Goal: Transaction & Acquisition: Purchase product/service

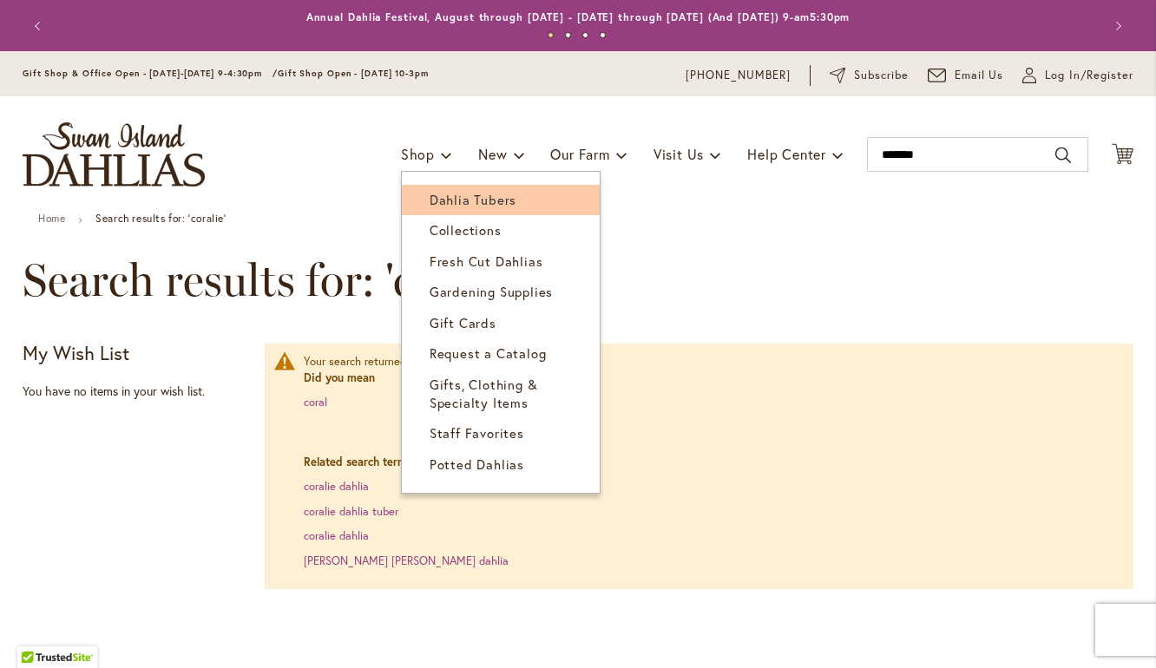
click at [430, 195] on span "Dahlia Tubers" at bounding box center [473, 199] width 87 height 17
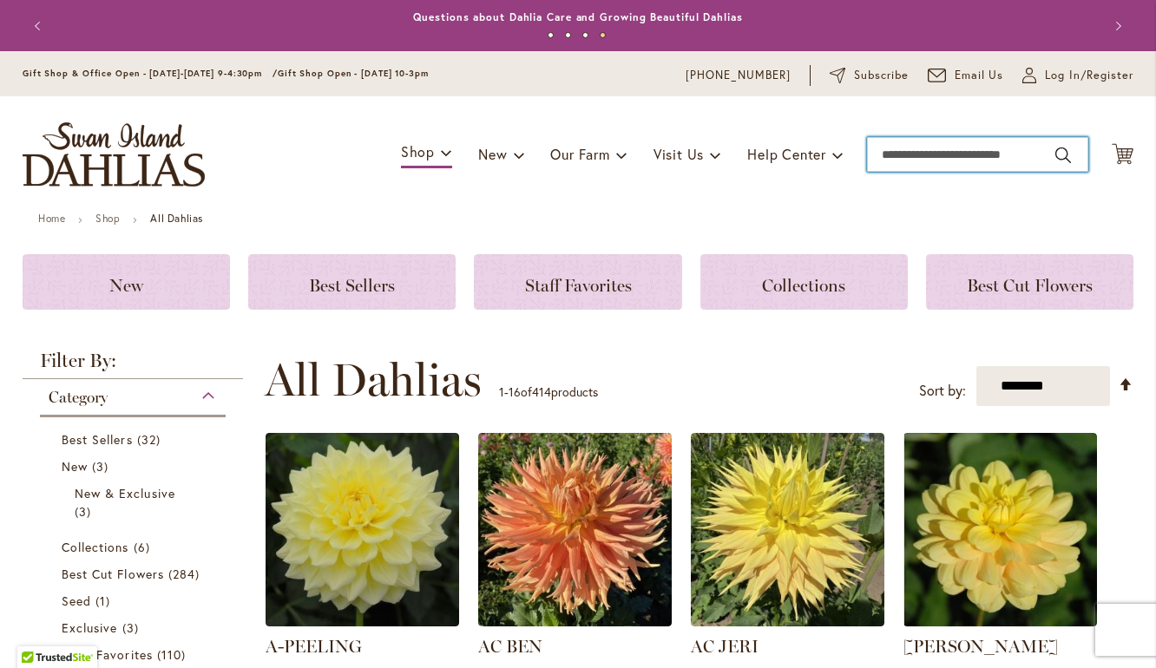
click at [930, 151] on input "Search" at bounding box center [977, 154] width 221 height 35
type input "*****"
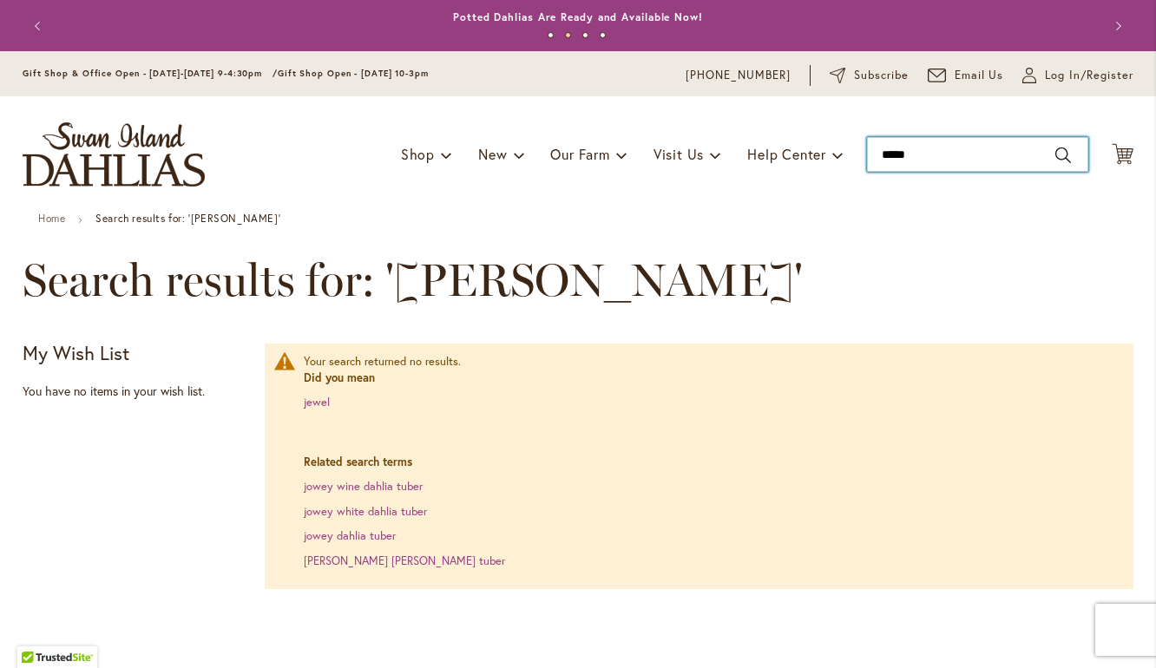
click at [965, 153] on input "*****" at bounding box center [977, 154] width 221 height 35
type input "*******"
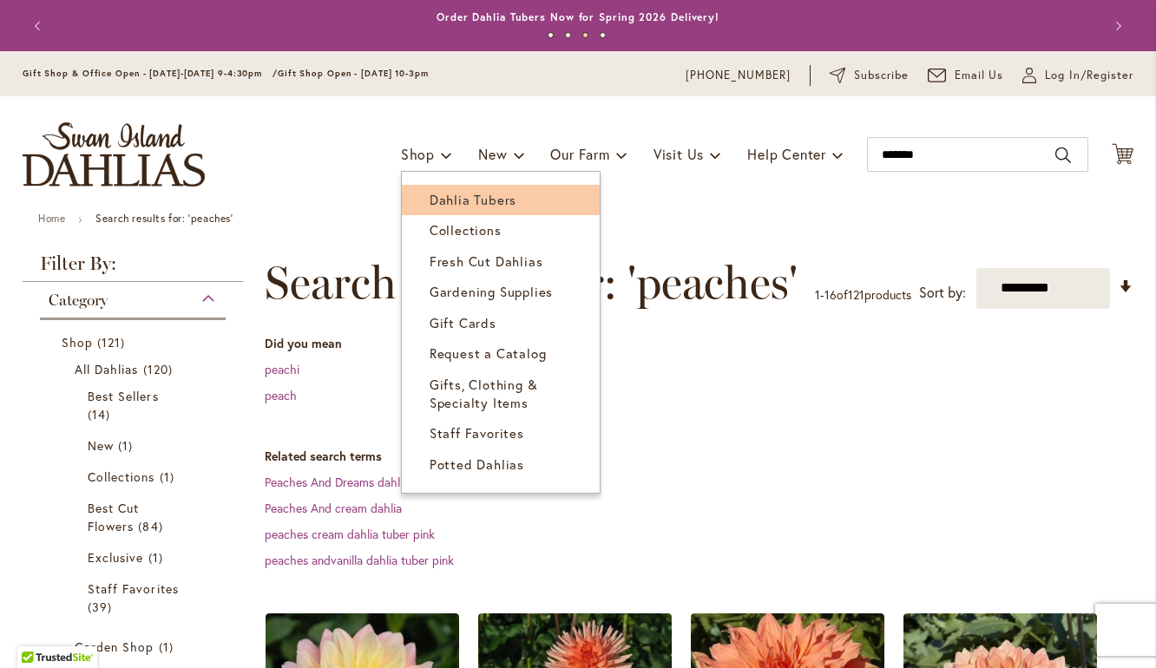
click at [456, 200] on span "Dahlia Tubers" at bounding box center [473, 199] width 87 height 17
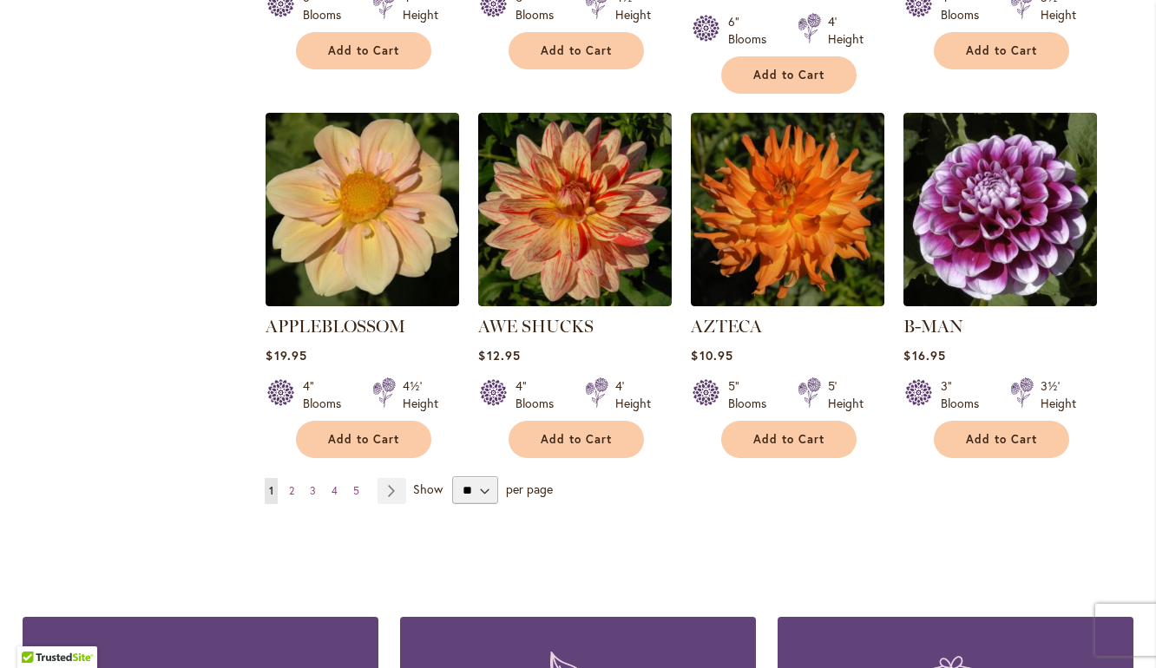
scroll to position [1433, 0]
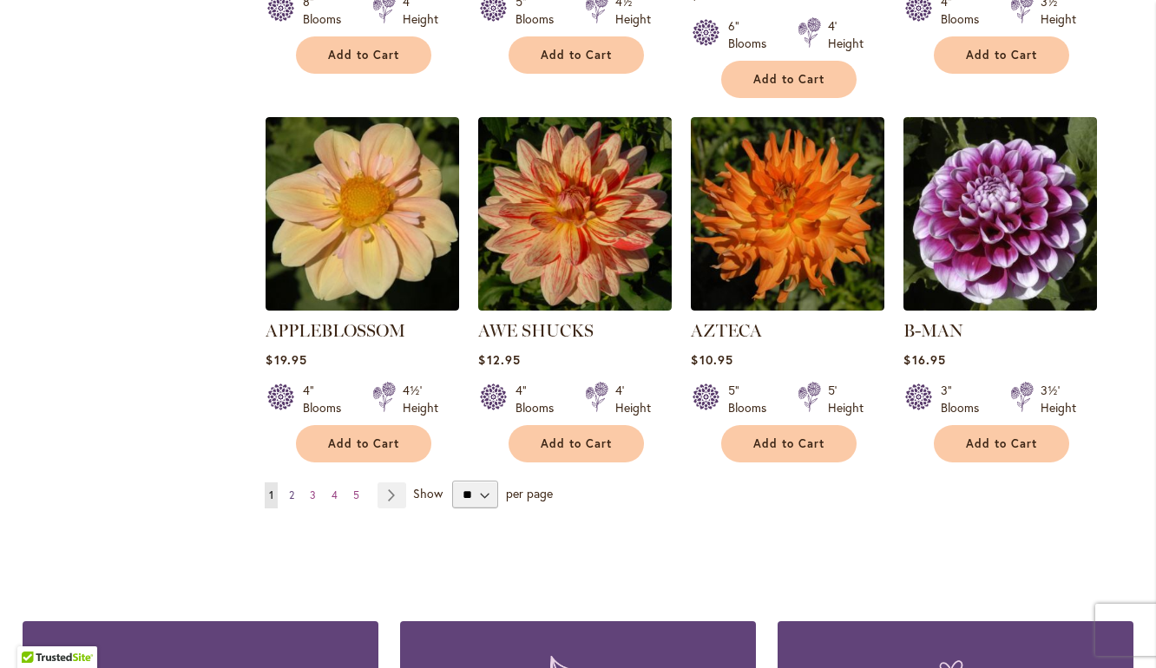
click at [290, 489] on span "2" at bounding box center [291, 495] width 5 height 13
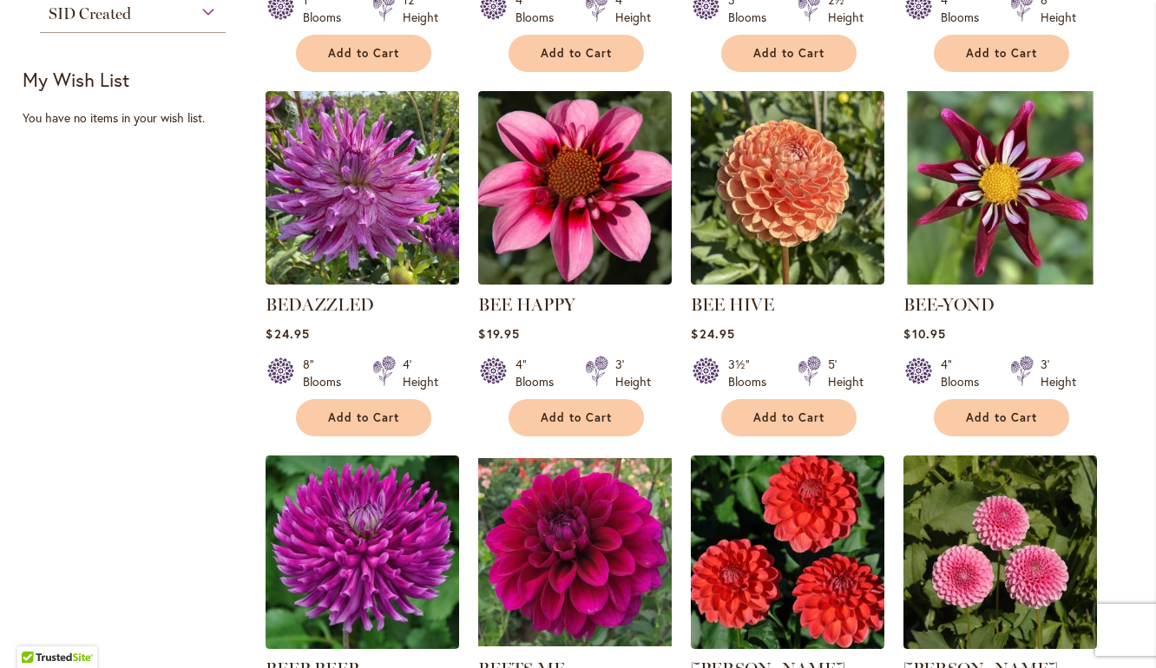
scroll to position [1740, 0]
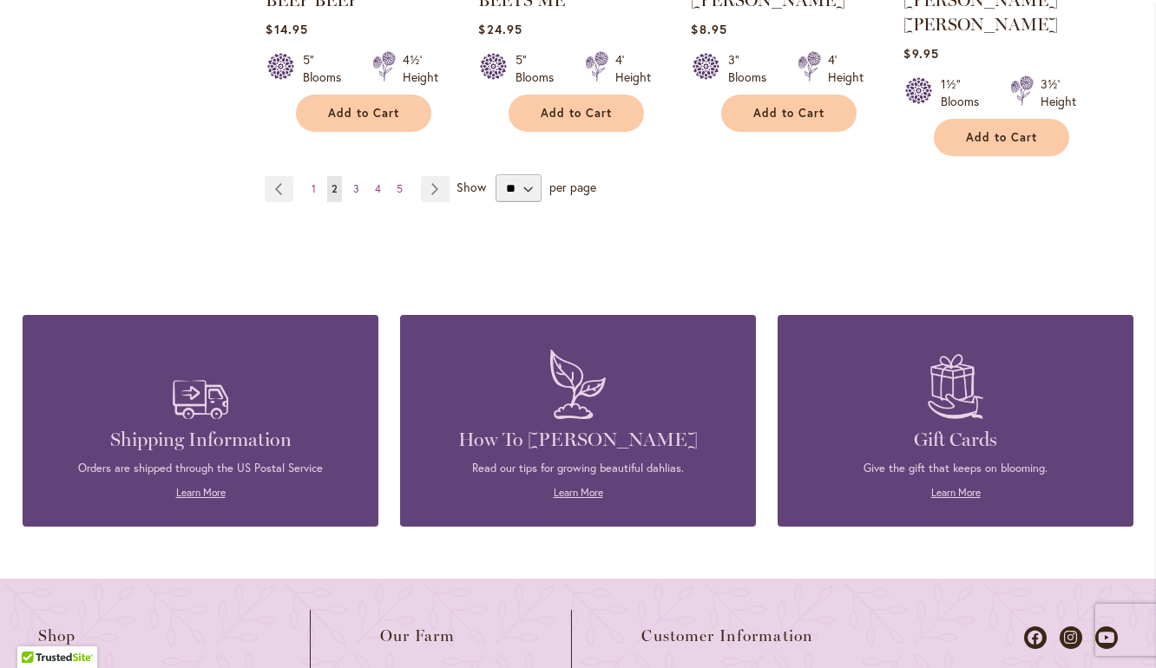
click at [351, 176] on link "Page 3" at bounding box center [356, 189] width 15 height 26
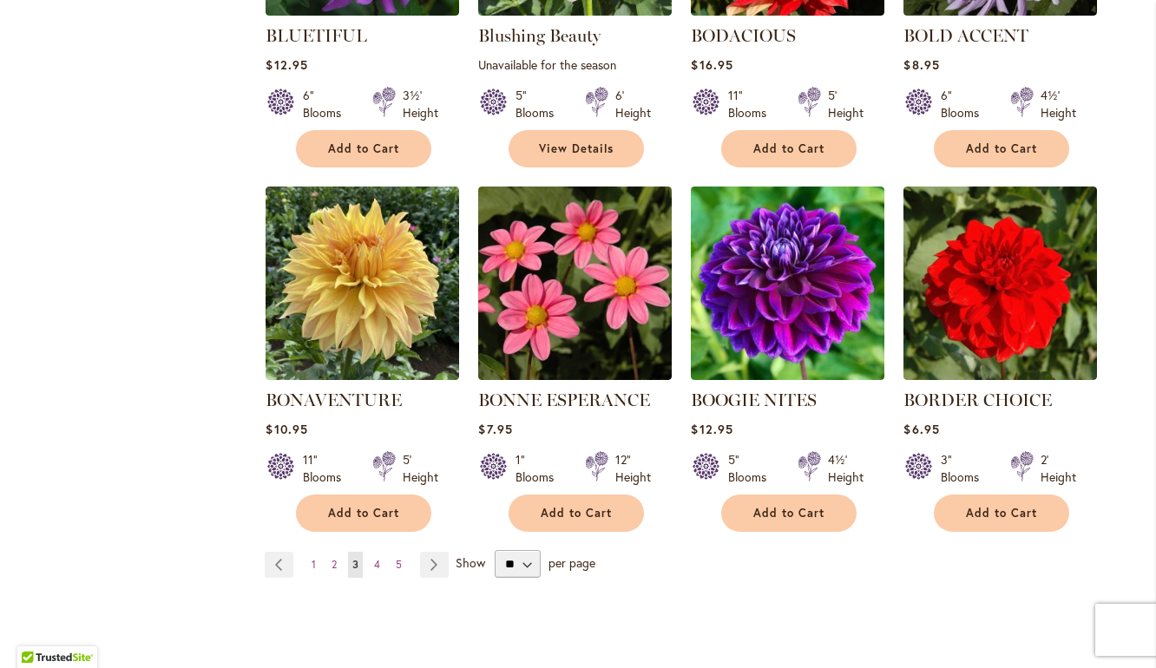
scroll to position [1343, 0]
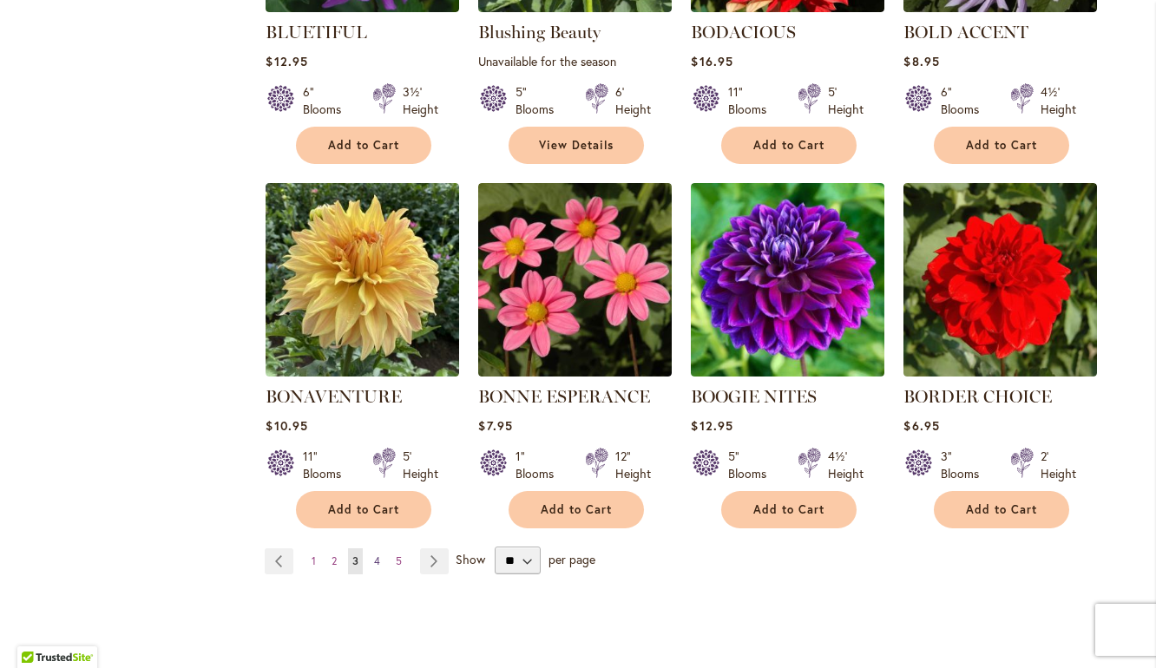
click at [377, 558] on span "4" at bounding box center [377, 560] width 6 height 13
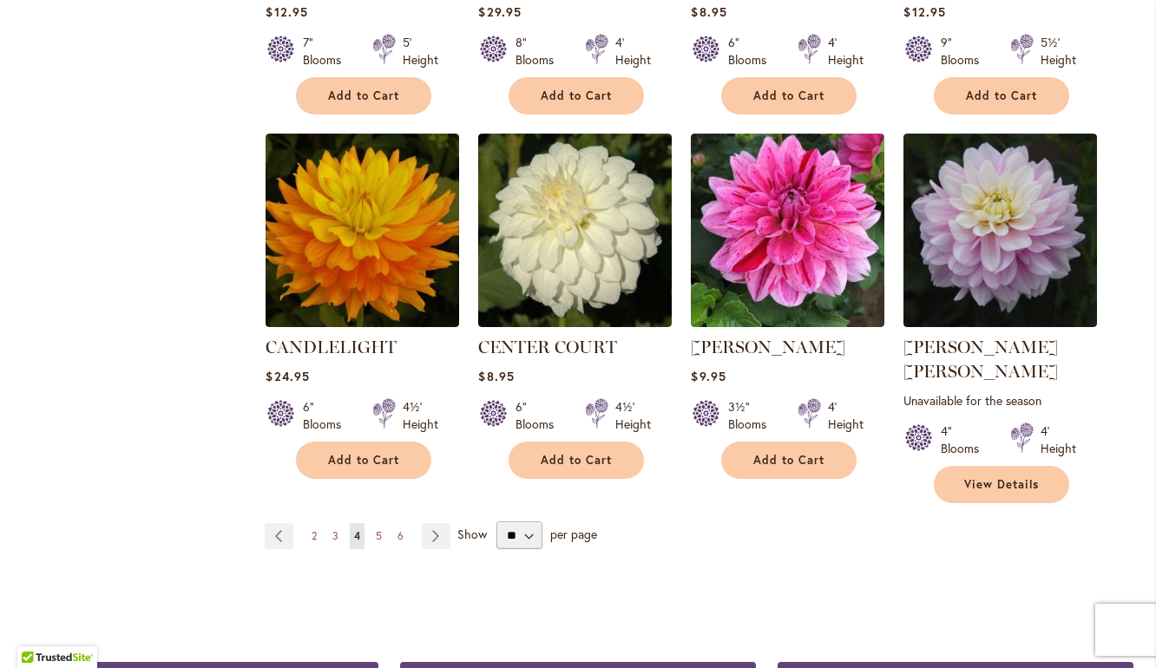
scroll to position [1422, 0]
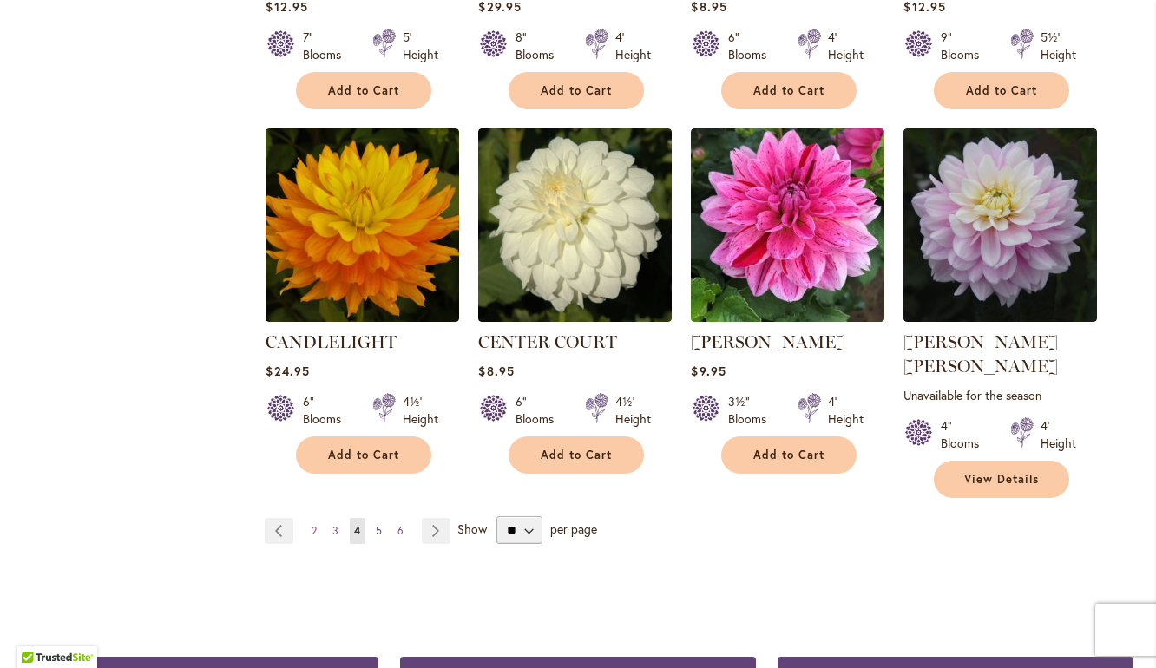
click at [380, 524] on span "5" at bounding box center [379, 530] width 6 height 13
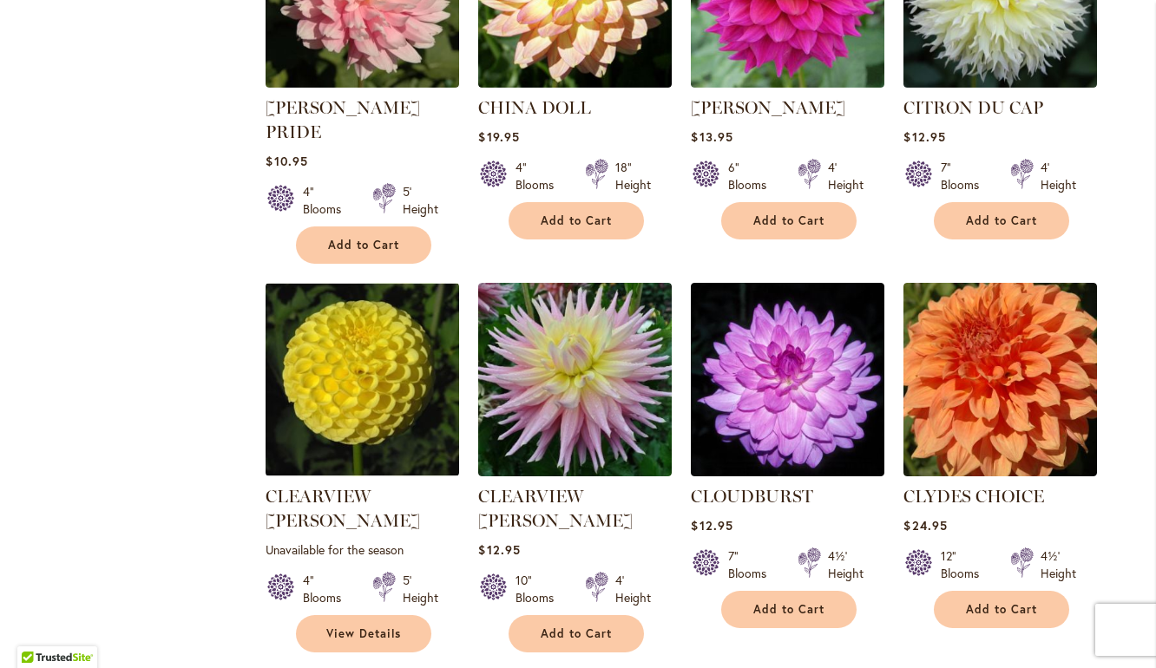
scroll to position [1307, 0]
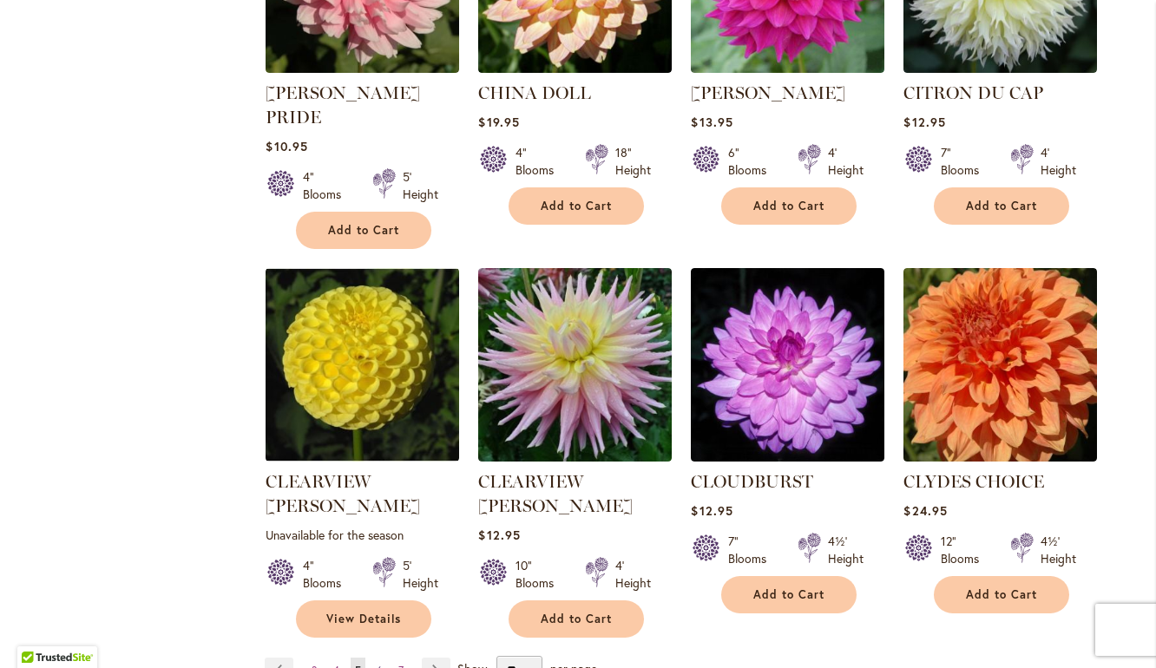
click at [380, 664] on span "6" at bounding box center [380, 670] width 6 height 13
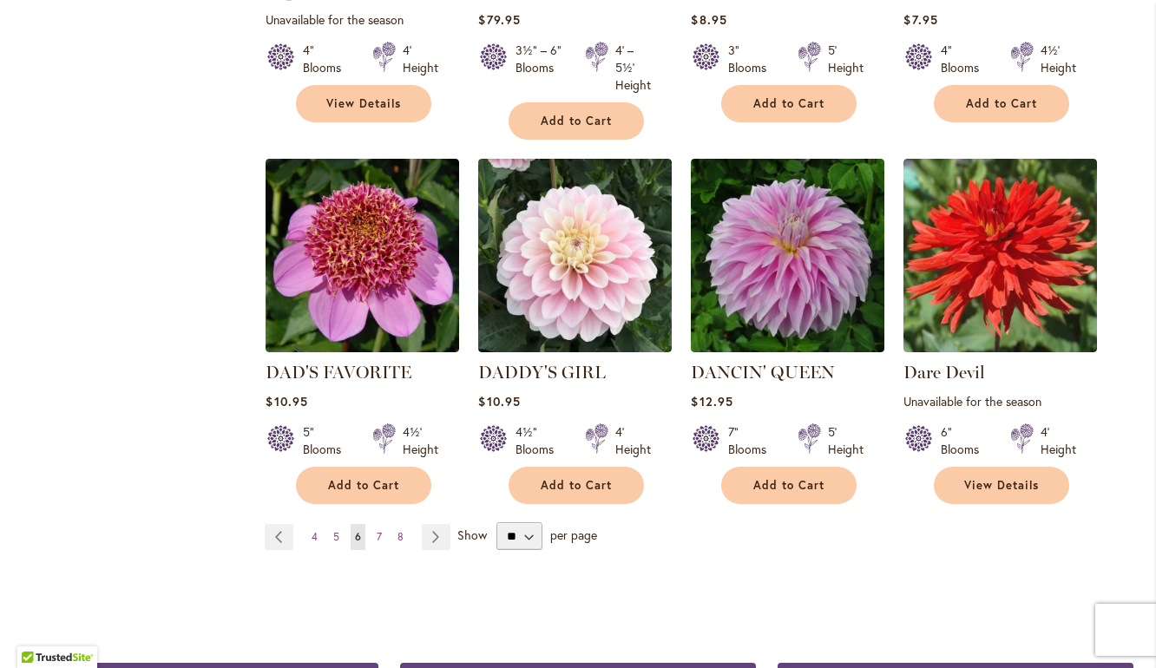
scroll to position [1412, 0]
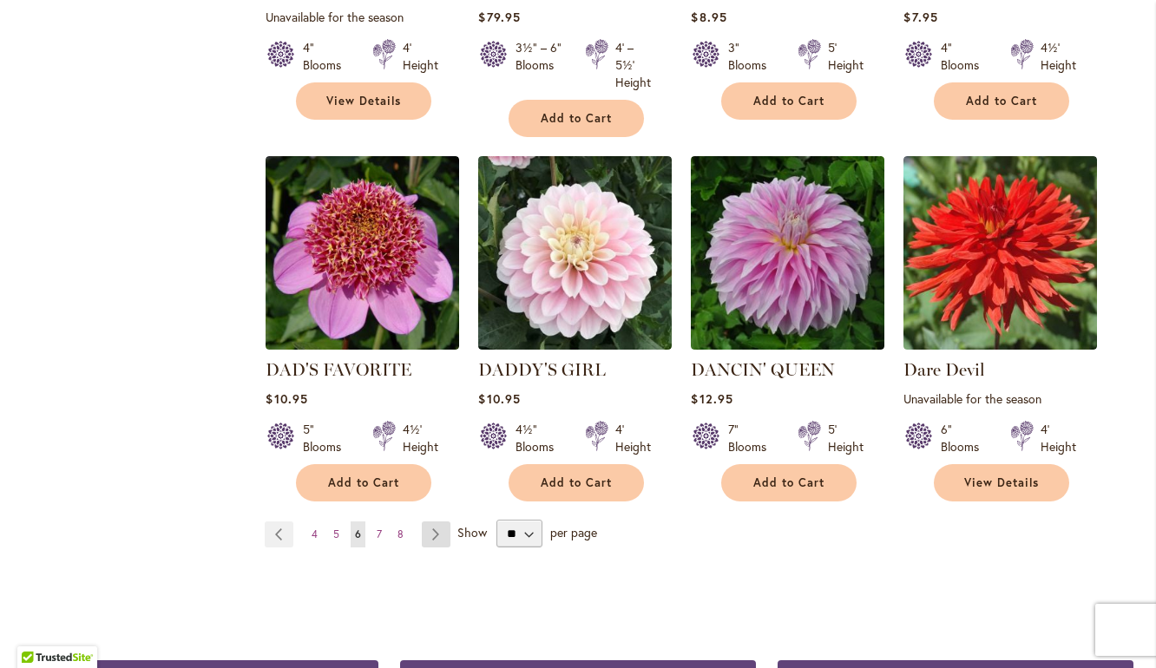
click at [434, 528] on link "Page Next" at bounding box center [436, 534] width 29 height 26
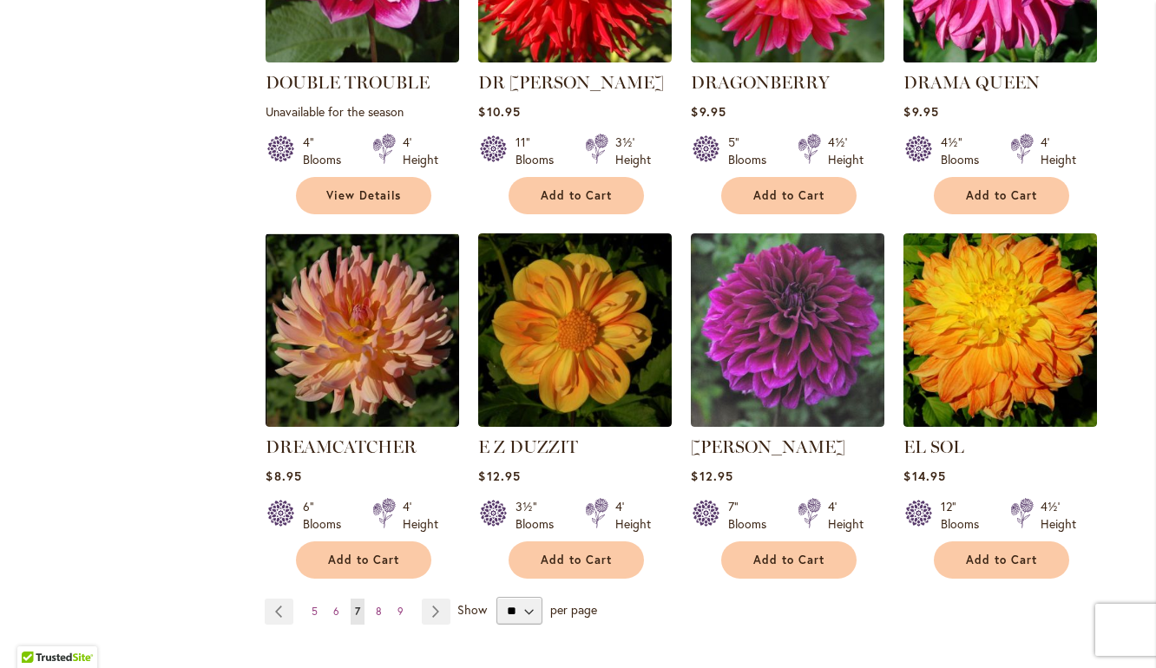
scroll to position [1355, 0]
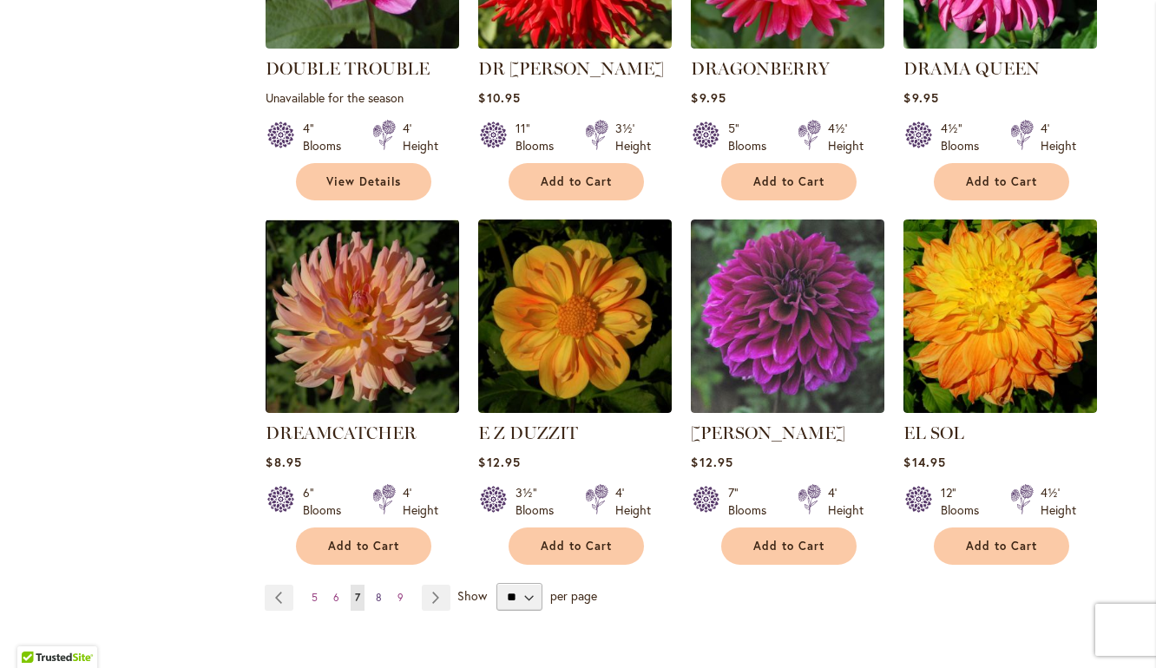
click at [375, 585] on link "Page 8" at bounding box center [378, 598] width 15 height 26
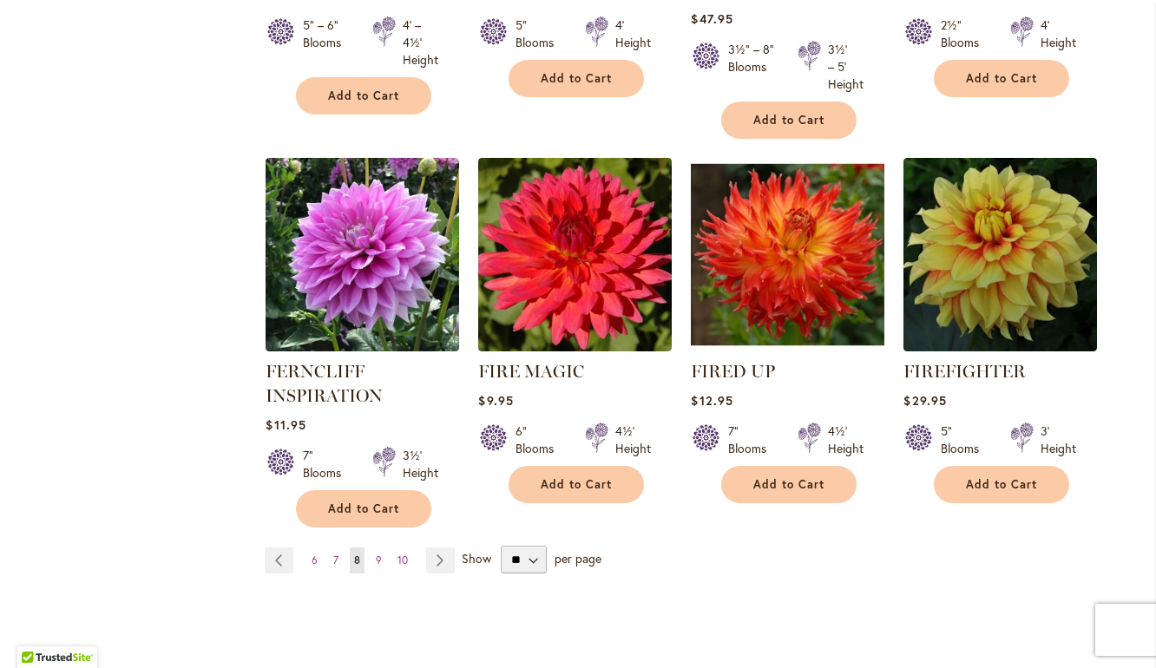
scroll to position [1422, 0]
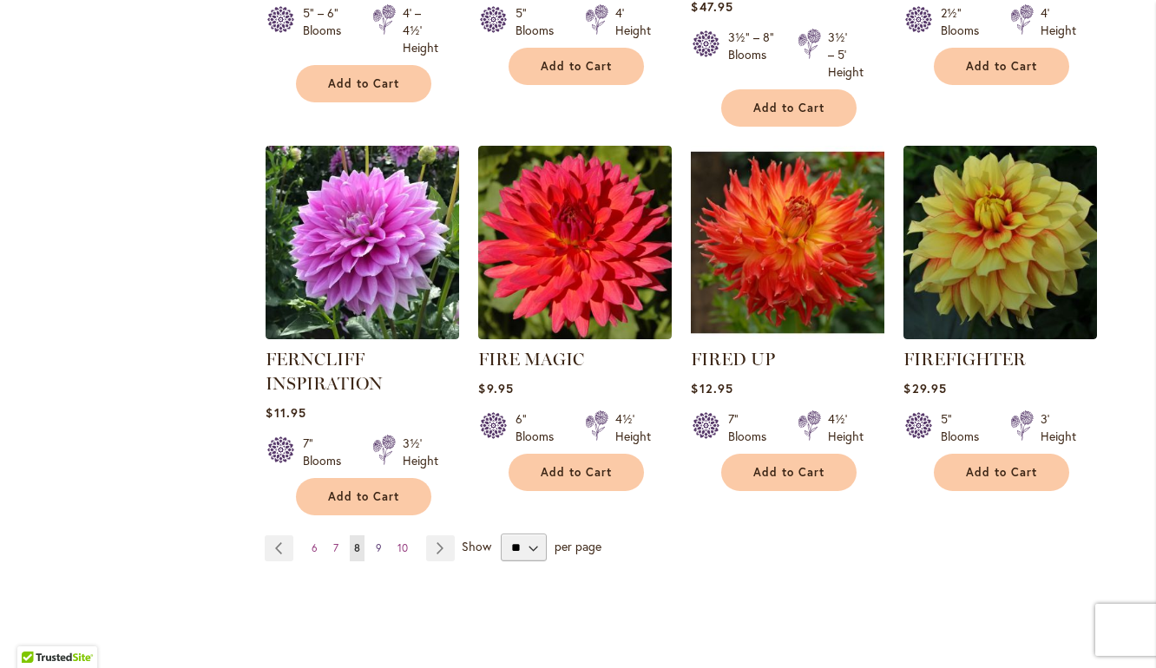
click at [376, 545] on span "9" at bounding box center [379, 547] width 6 height 13
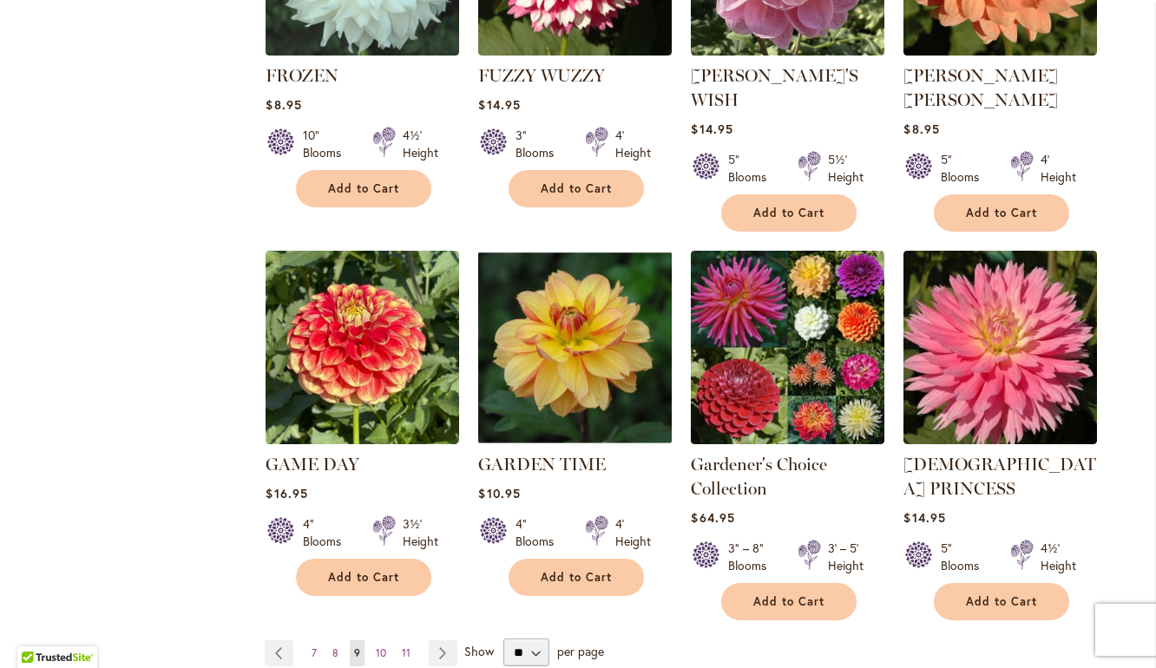
scroll to position [1349, 0]
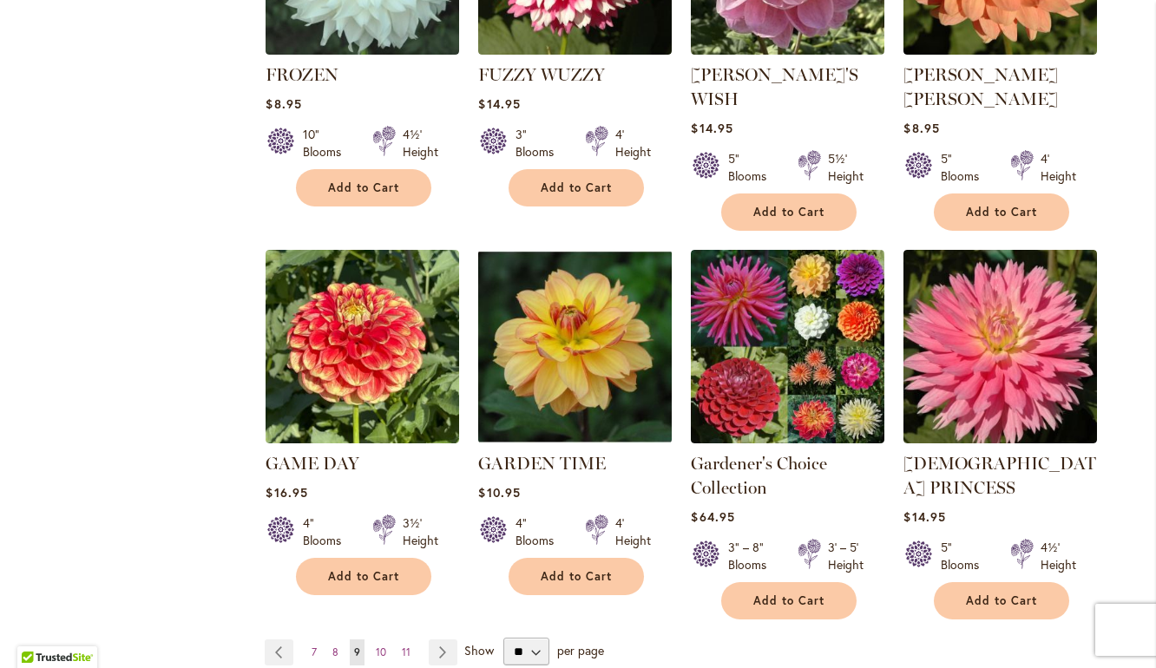
click at [422, 640] on li "Page Next" at bounding box center [440, 653] width 36 height 26
click at [448, 640] on link "Page Next" at bounding box center [443, 653] width 29 height 26
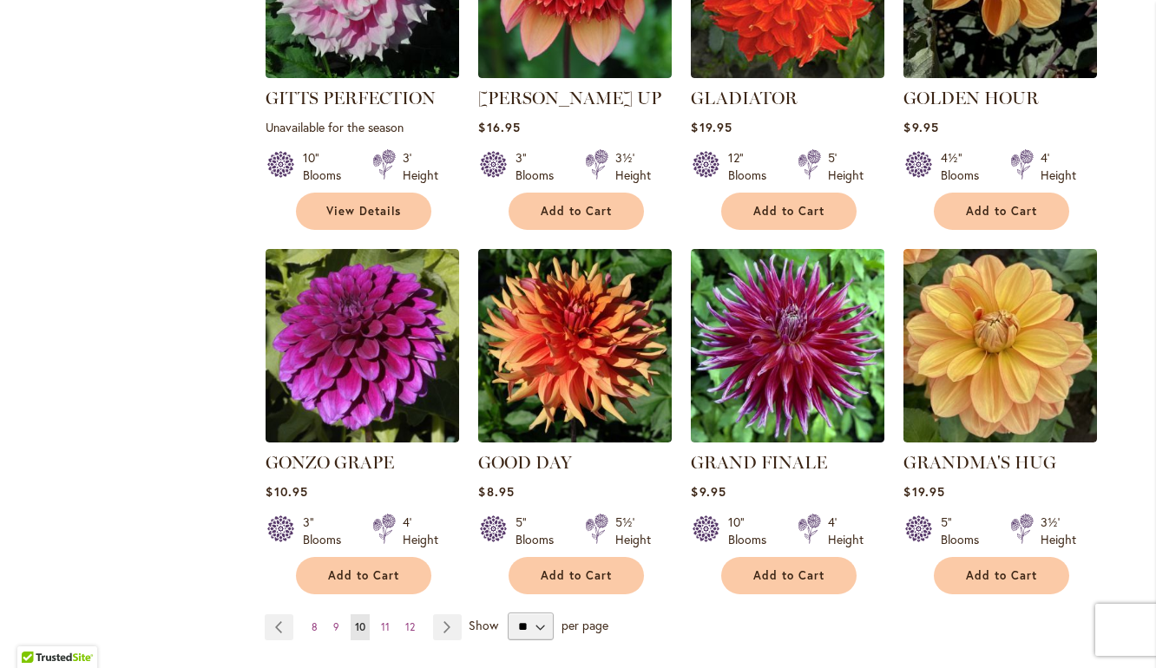
scroll to position [1307, 0]
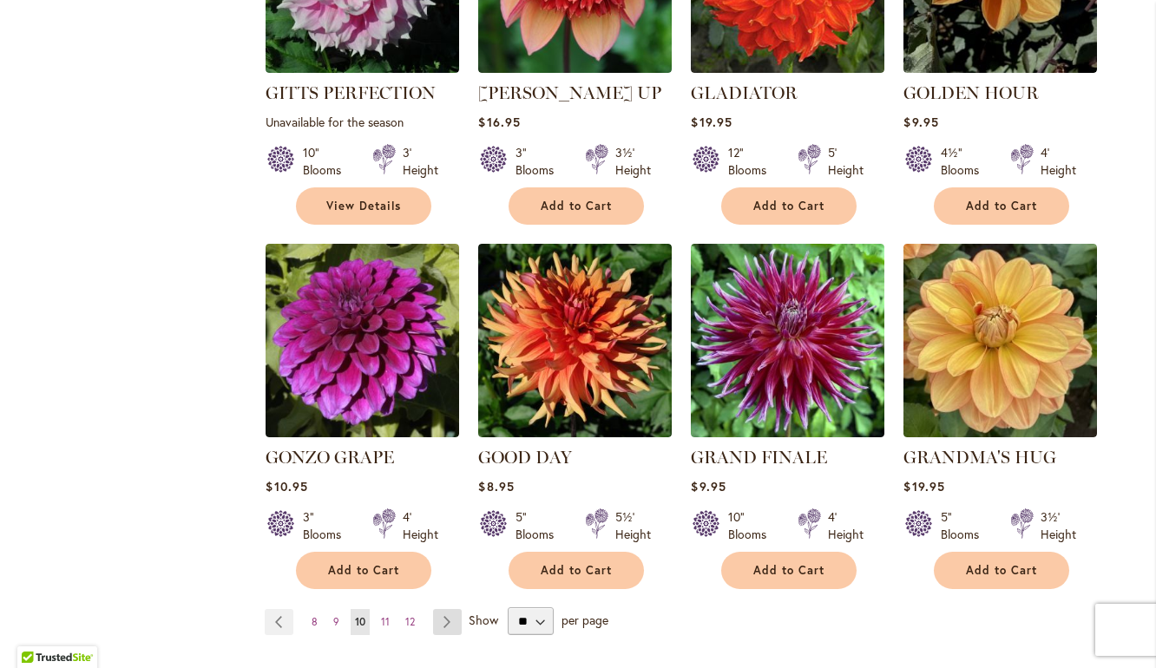
click at [449, 609] on link "Page Next" at bounding box center [447, 622] width 29 height 26
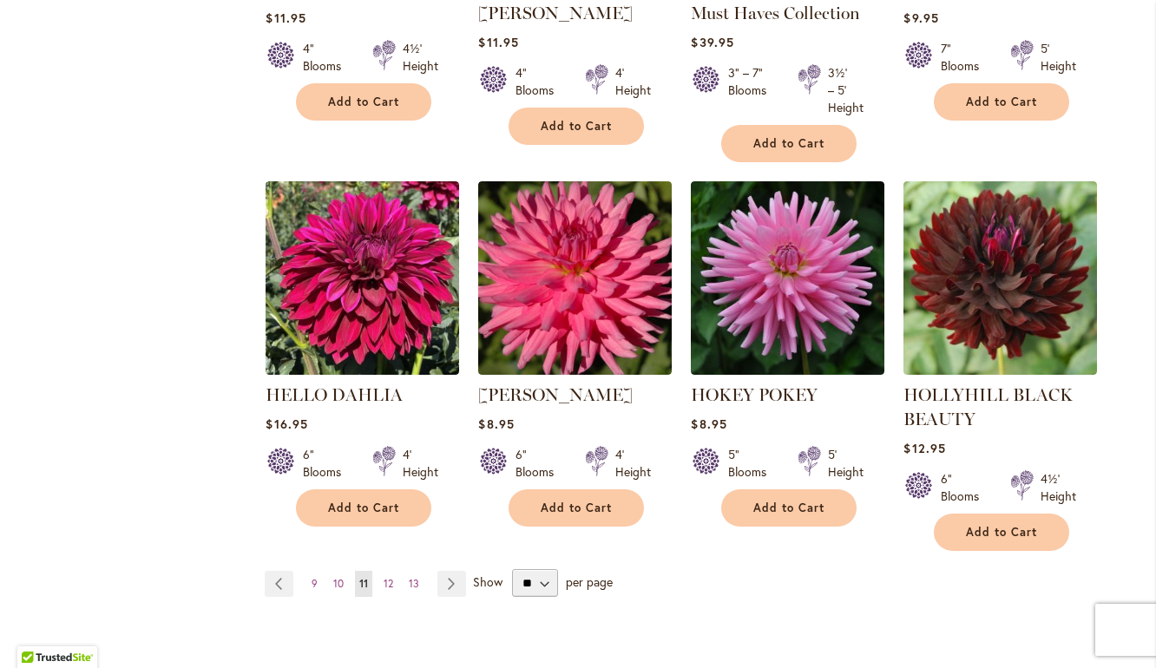
scroll to position [1421, 0]
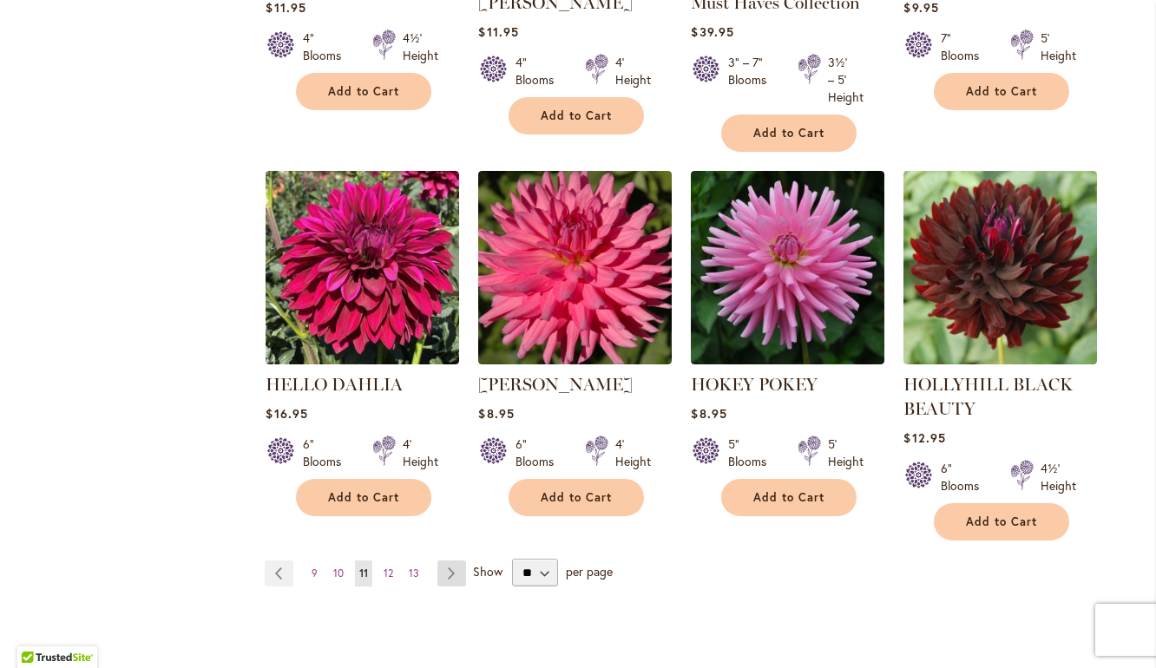
click at [446, 563] on link "Page Next" at bounding box center [451, 574] width 29 height 26
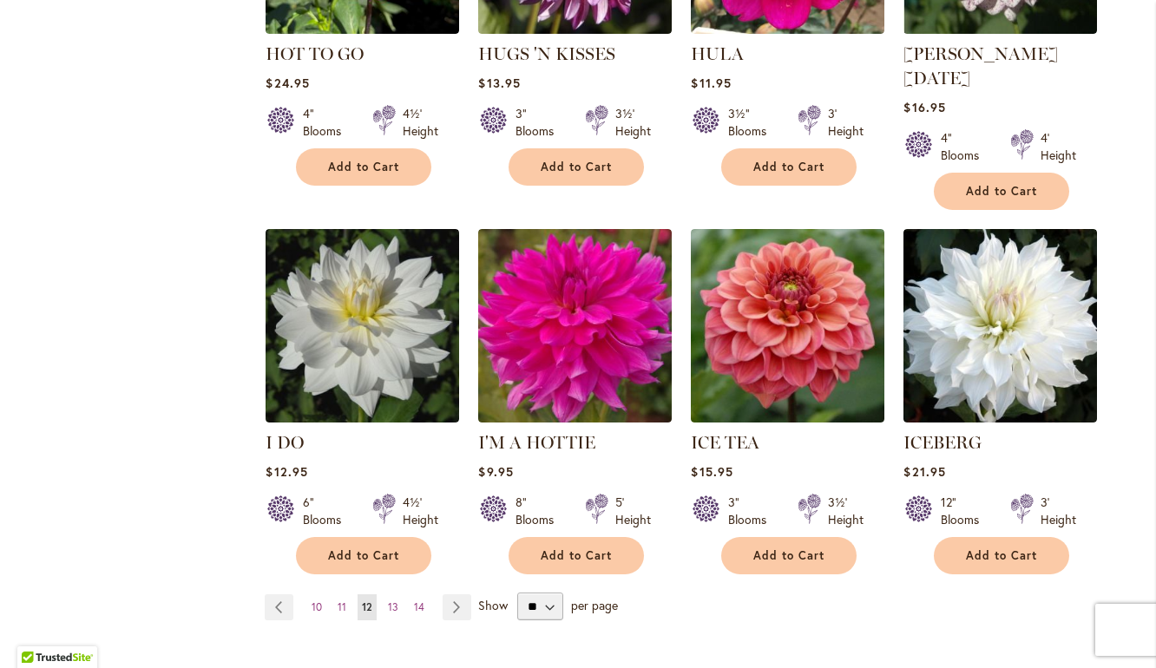
scroll to position [1324, 0]
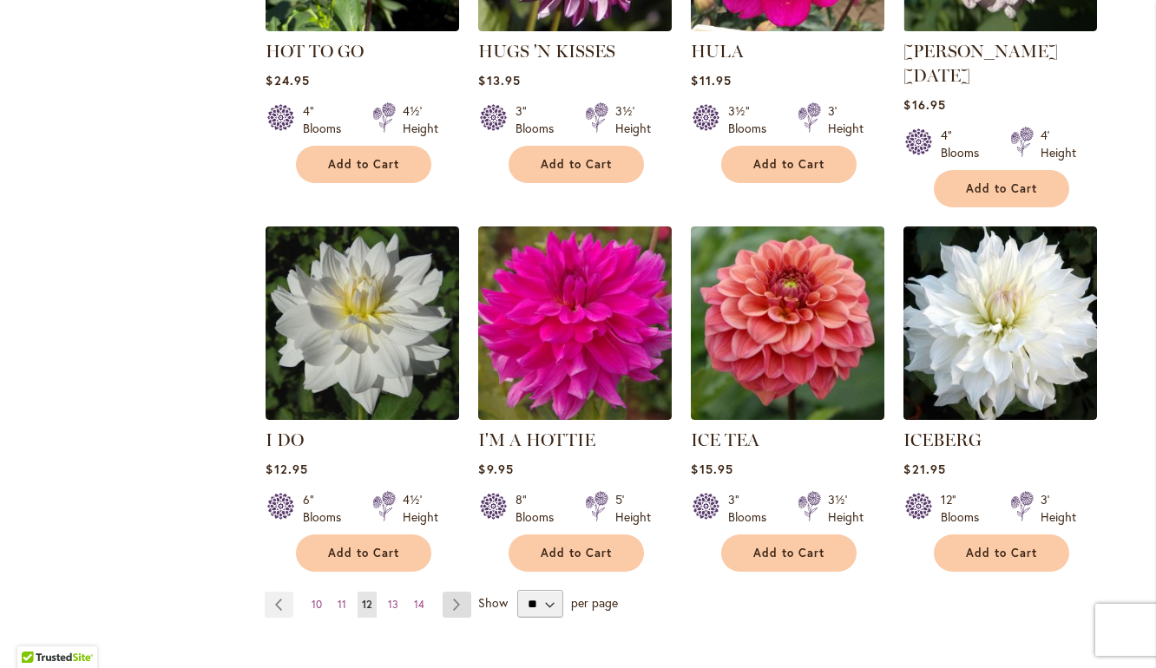
click at [457, 592] on link "Page Next" at bounding box center [457, 605] width 29 height 26
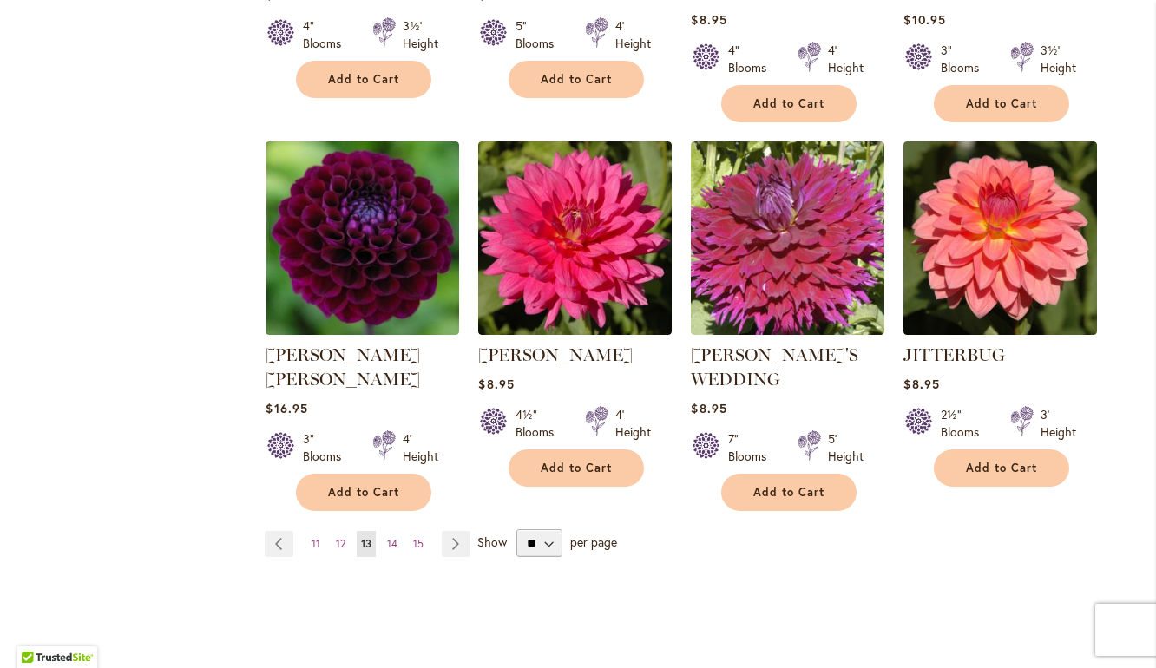
scroll to position [1430, 0]
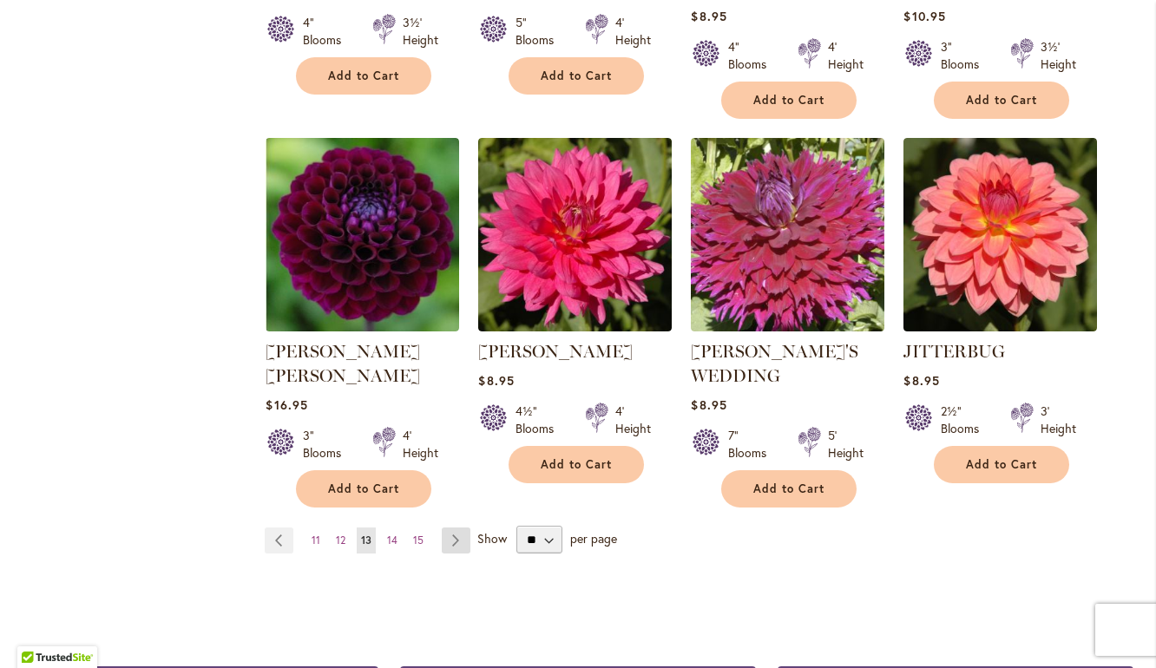
click at [453, 528] on link "Page Next" at bounding box center [456, 541] width 29 height 26
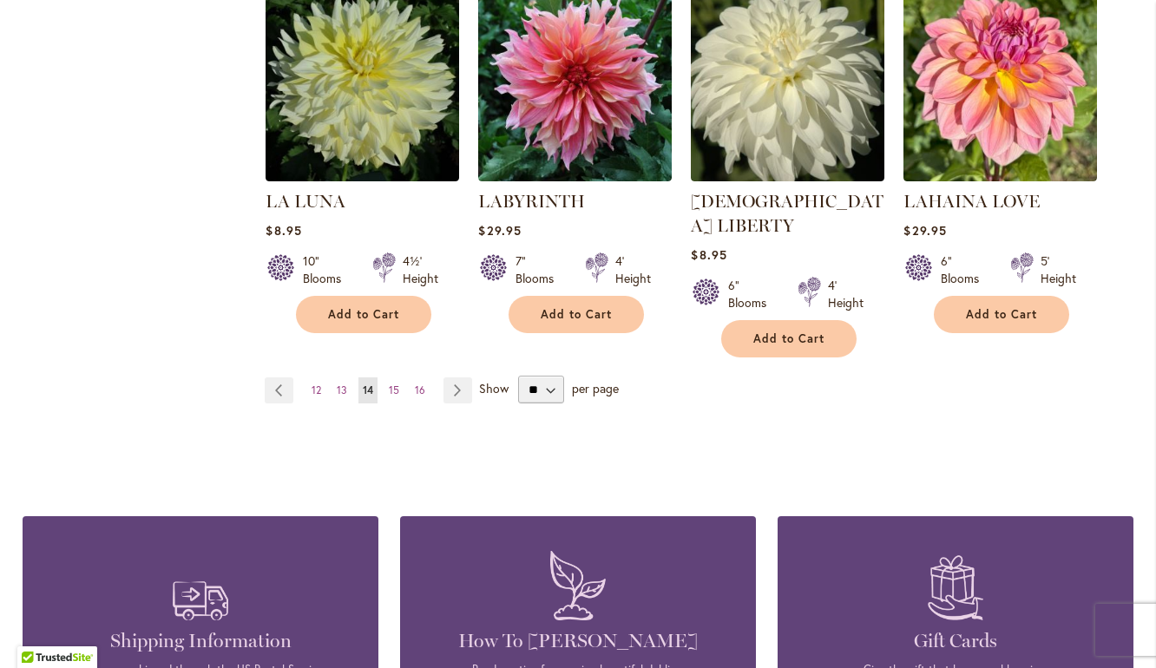
scroll to position [1541, 0]
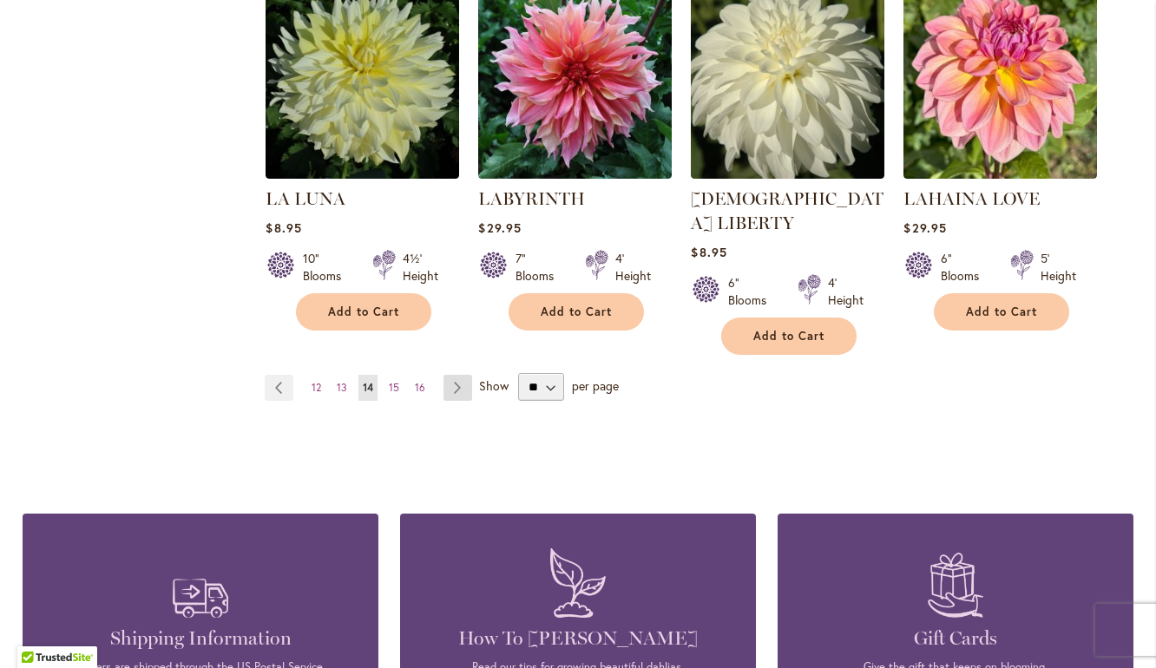
click at [457, 375] on link "Page Next" at bounding box center [457, 388] width 29 height 26
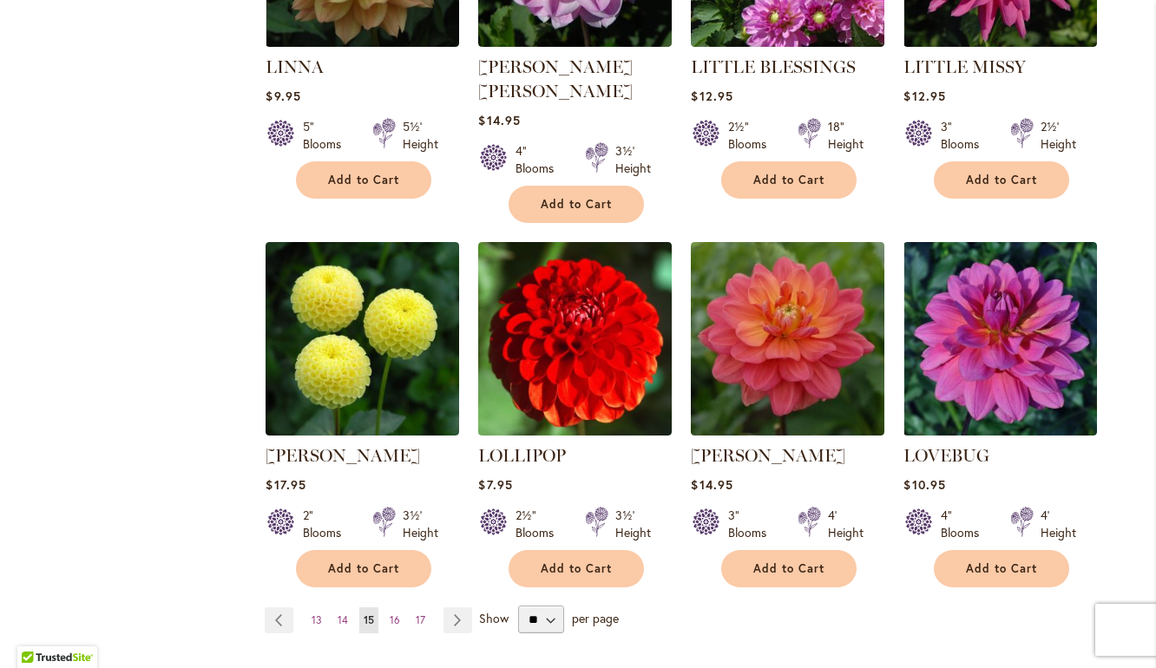
scroll to position [1341, 0]
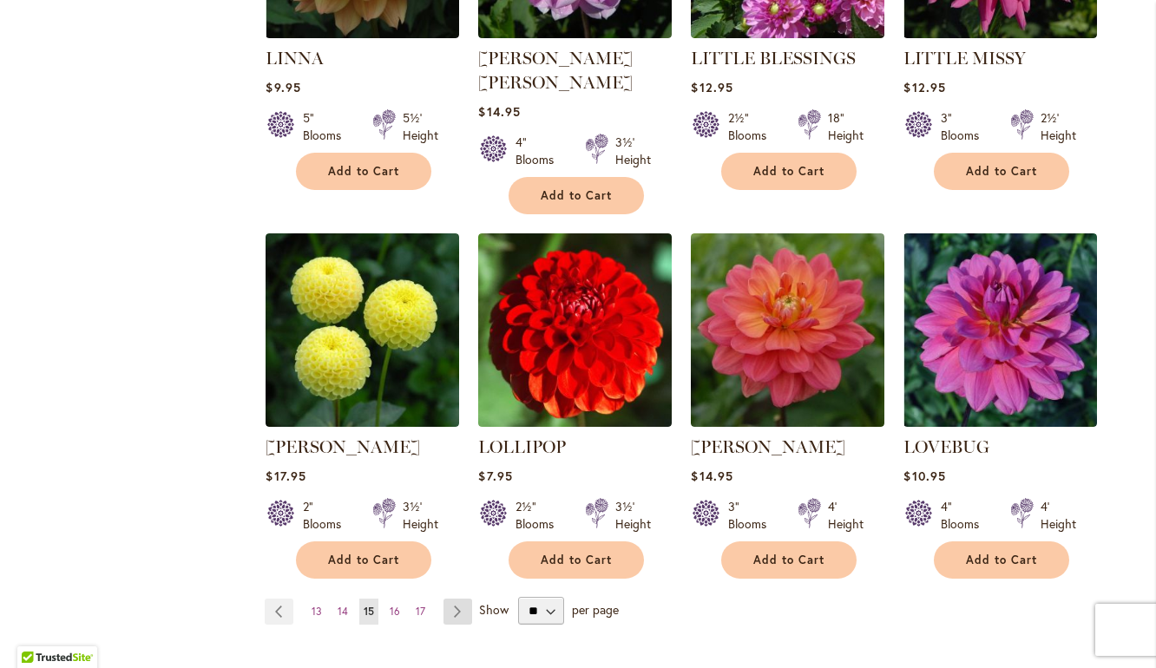
click at [462, 599] on link "Page Next" at bounding box center [457, 612] width 29 height 26
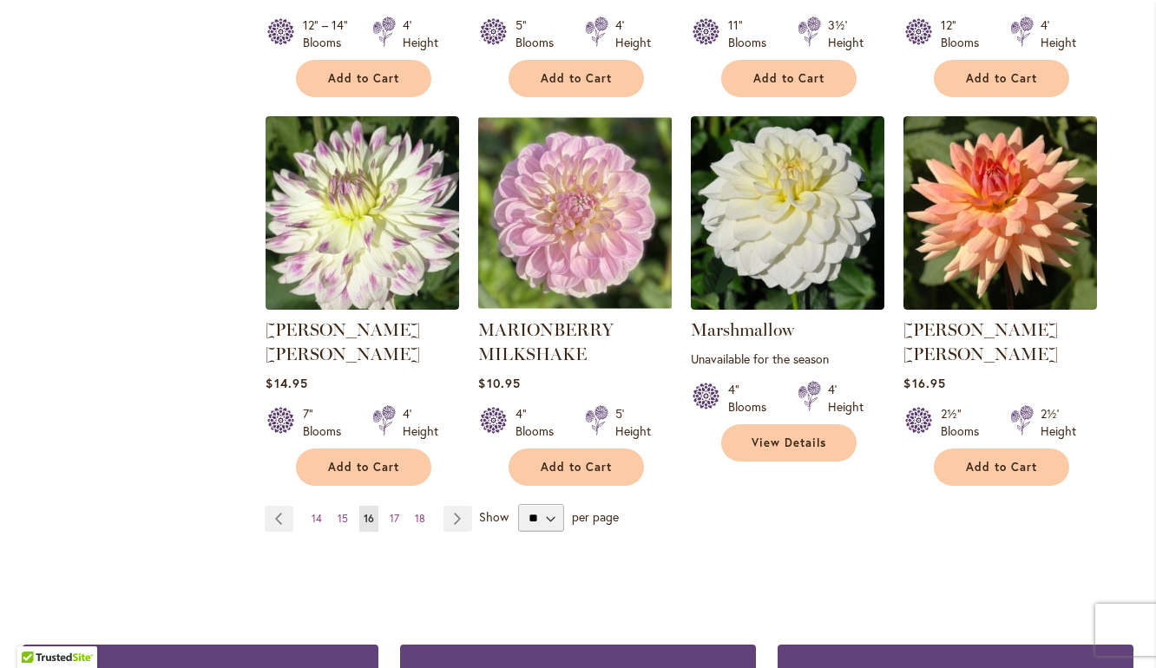
scroll to position [1446, 0]
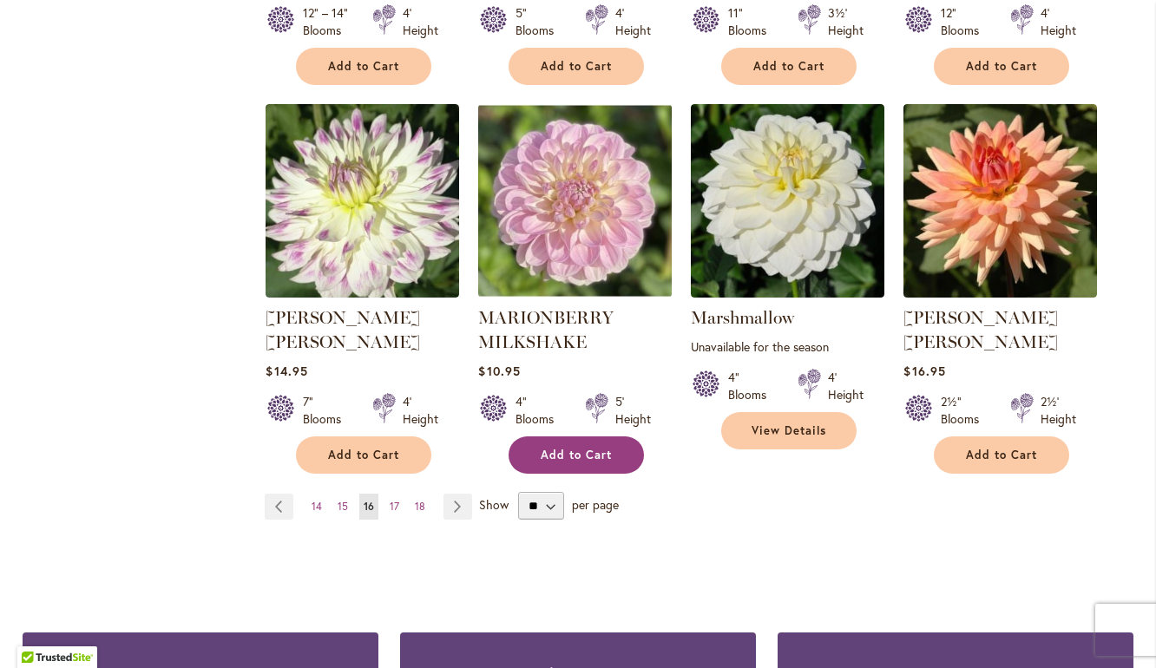
click at [554, 448] on span "Add to Cart" at bounding box center [576, 455] width 71 height 15
click at [462, 494] on link "Page Next" at bounding box center [457, 507] width 29 height 26
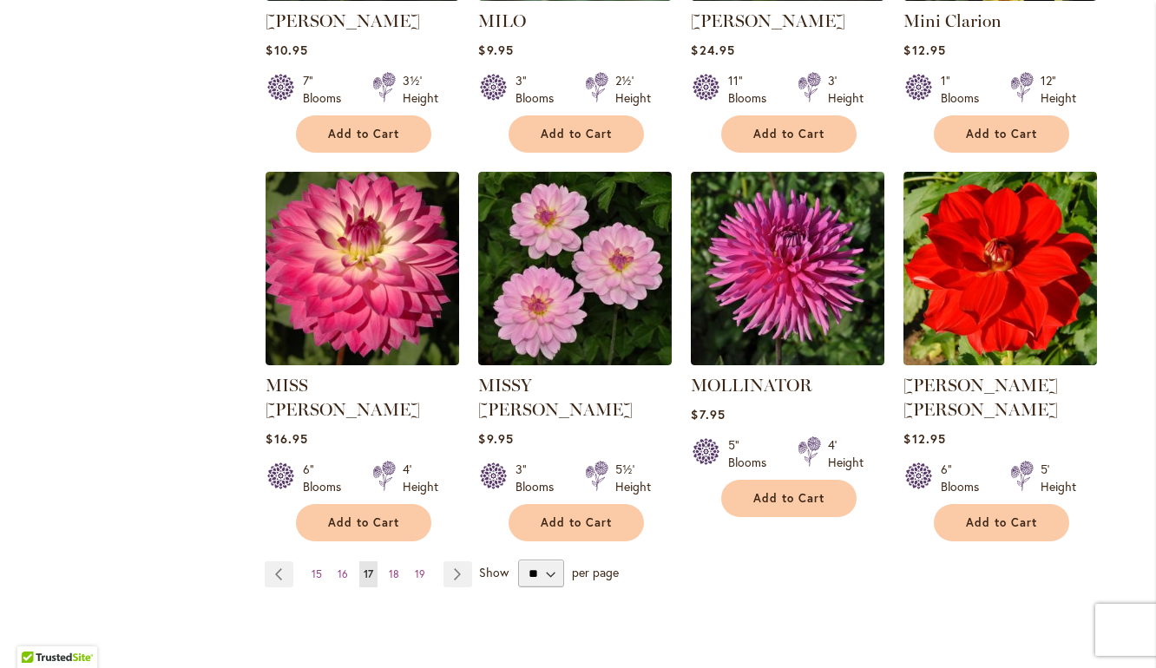
scroll to position [1357, 0]
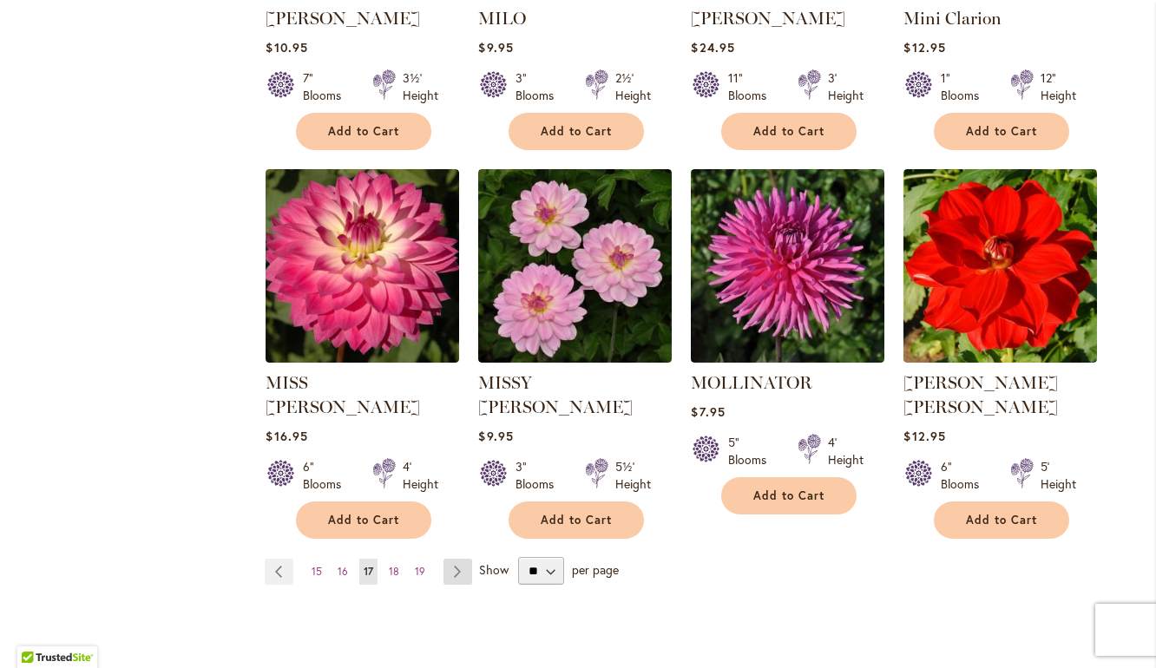
click at [457, 559] on link "Page Next" at bounding box center [457, 572] width 29 height 26
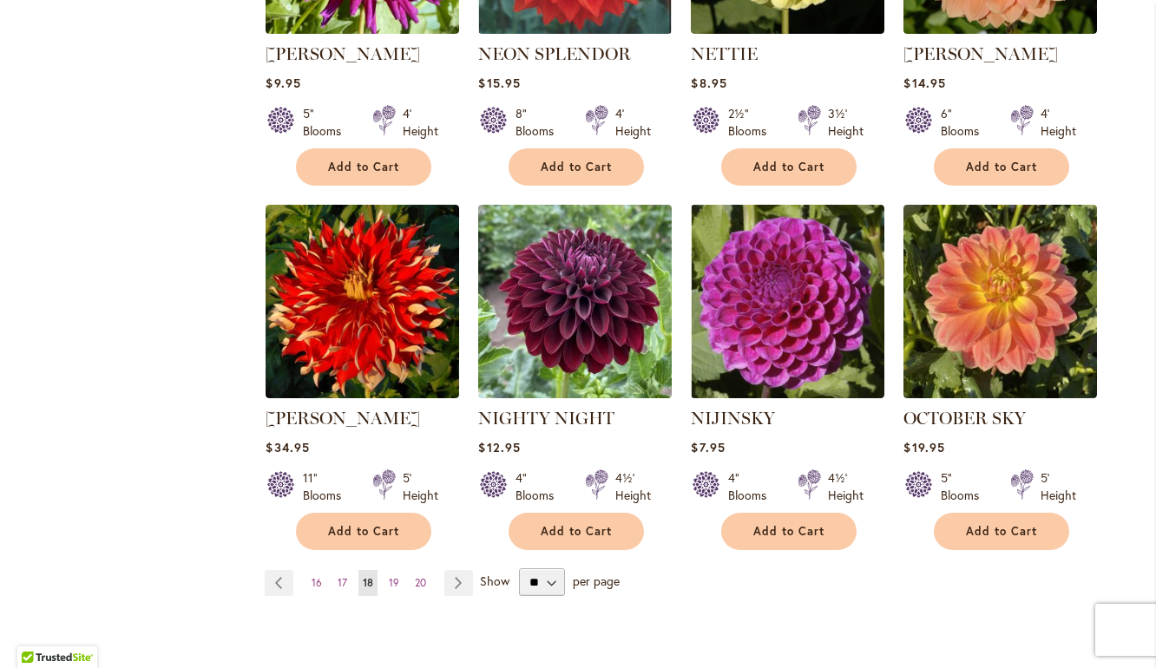
scroll to position [1349, 0]
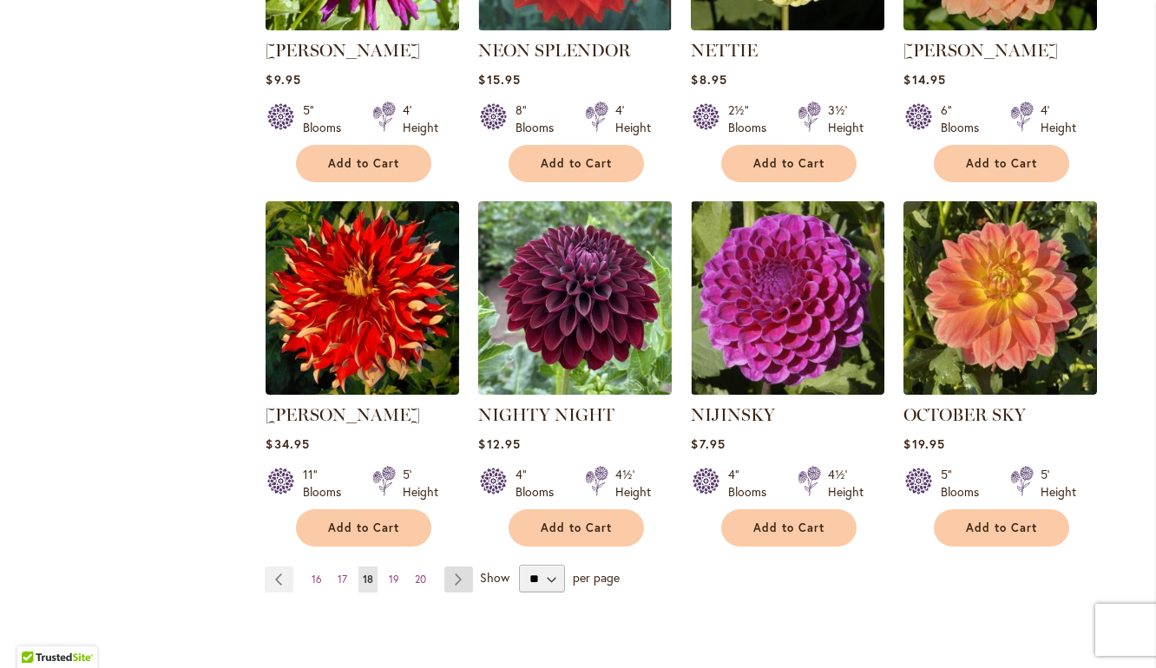
click at [454, 567] on link "Page Next" at bounding box center [458, 580] width 29 height 26
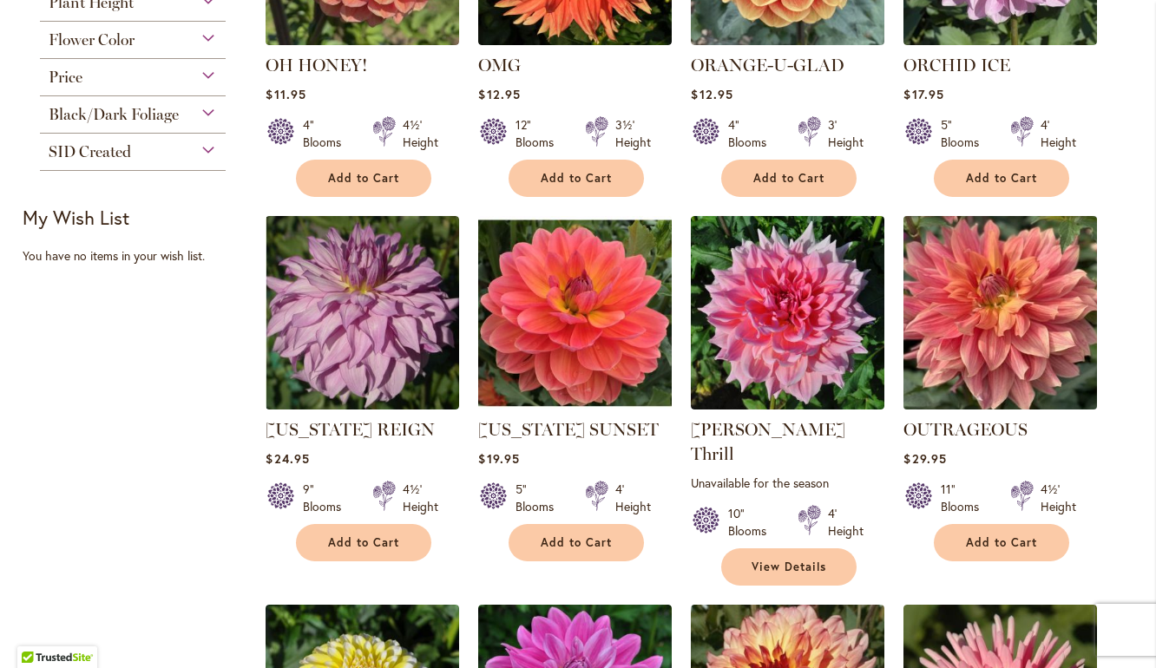
scroll to position [584, 0]
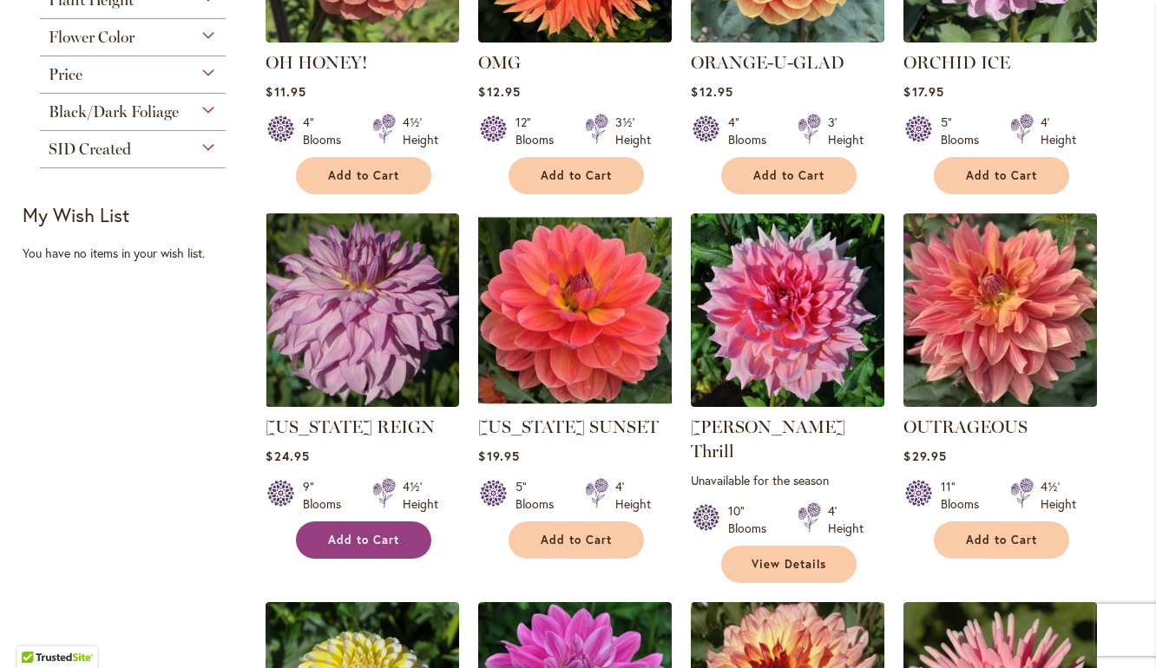
click at [354, 554] on button "Add to Cart" at bounding box center [363, 539] width 135 height 37
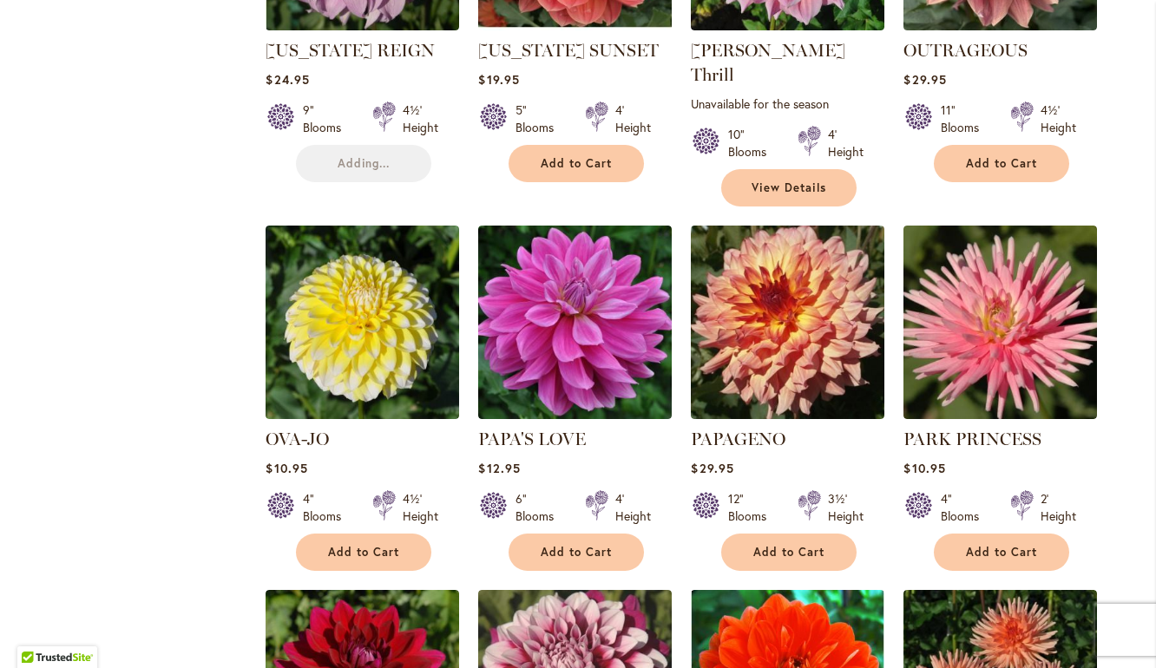
scroll to position [964, 0]
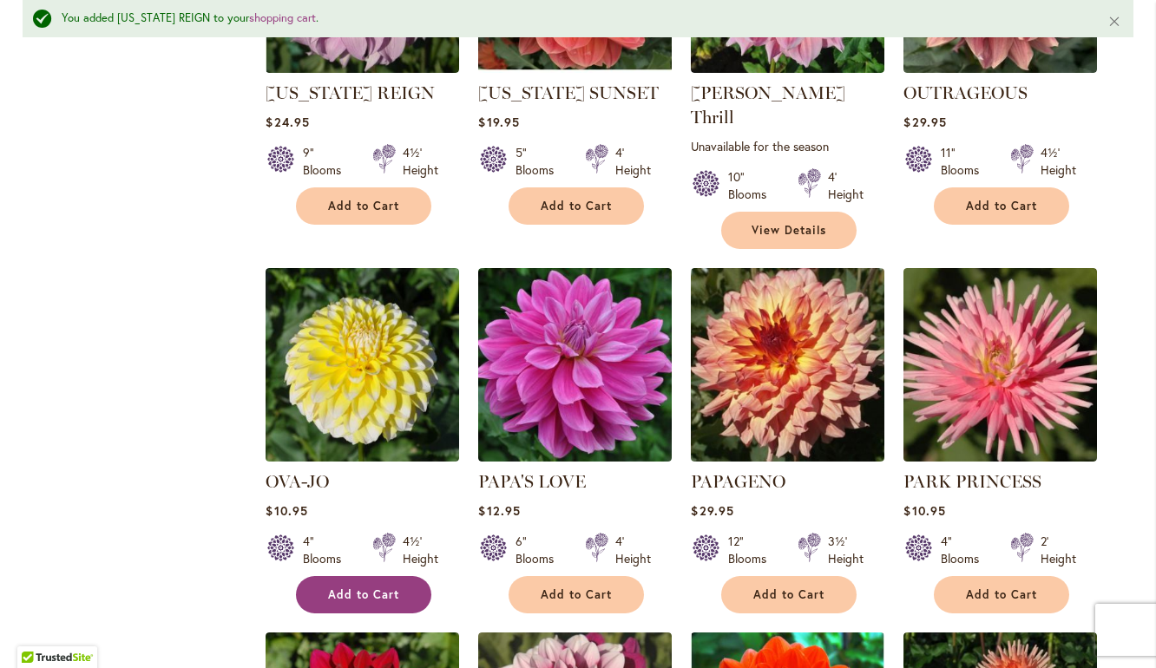
click at [343, 587] on span "Add to Cart" at bounding box center [363, 594] width 71 height 15
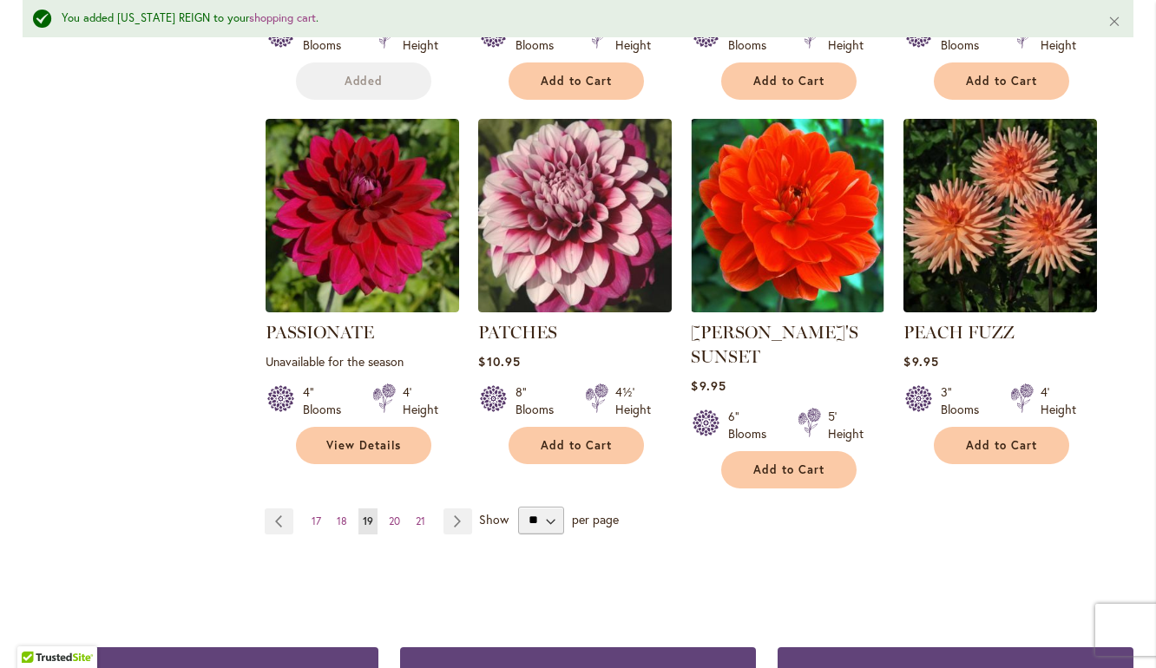
scroll to position [1480, 0]
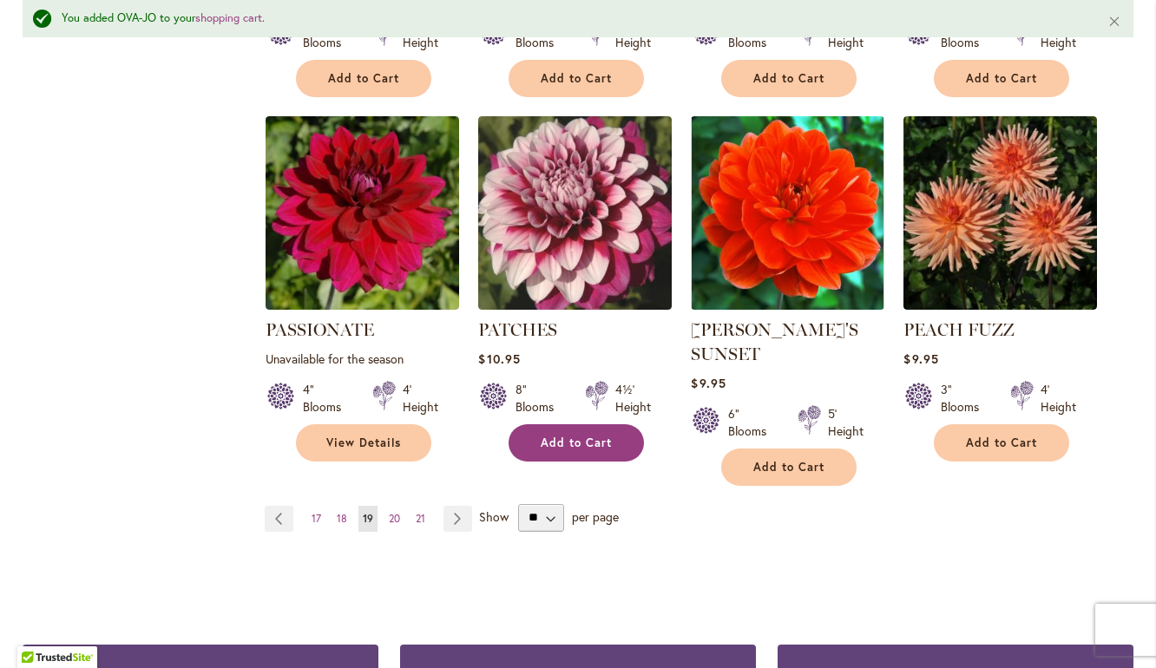
click at [586, 436] on span "Add to Cart" at bounding box center [576, 443] width 71 height 15
click at [463, 506] on link "Page Next" at bounding box center [457, 519] width 29 height 26
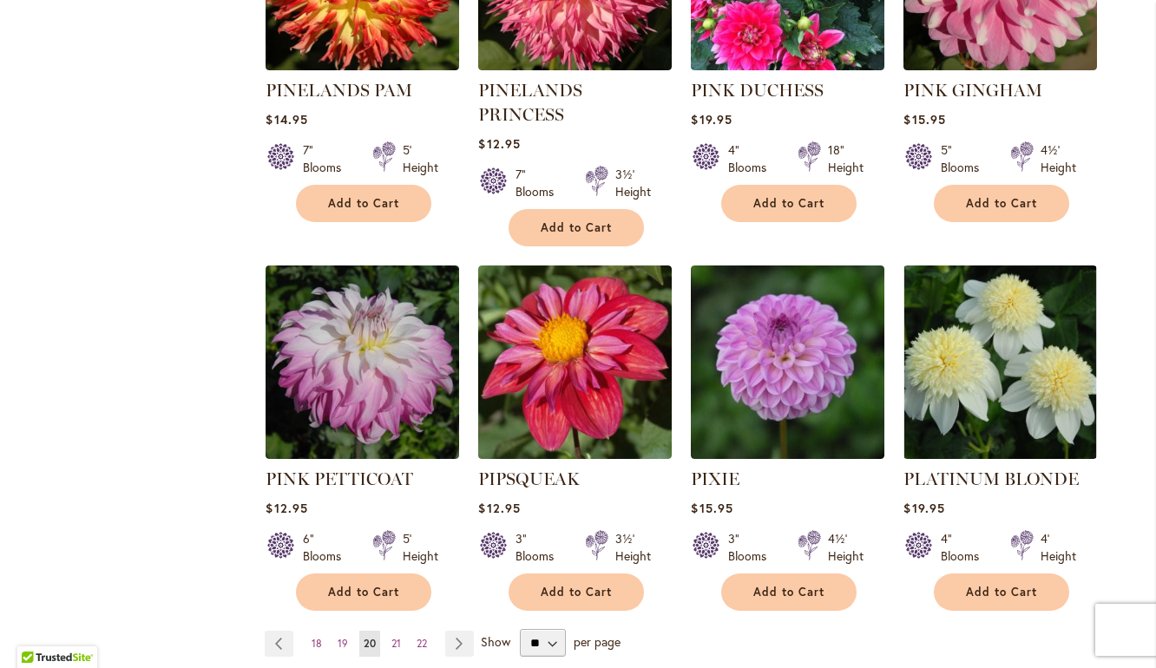
scroll to position [1335, 0]
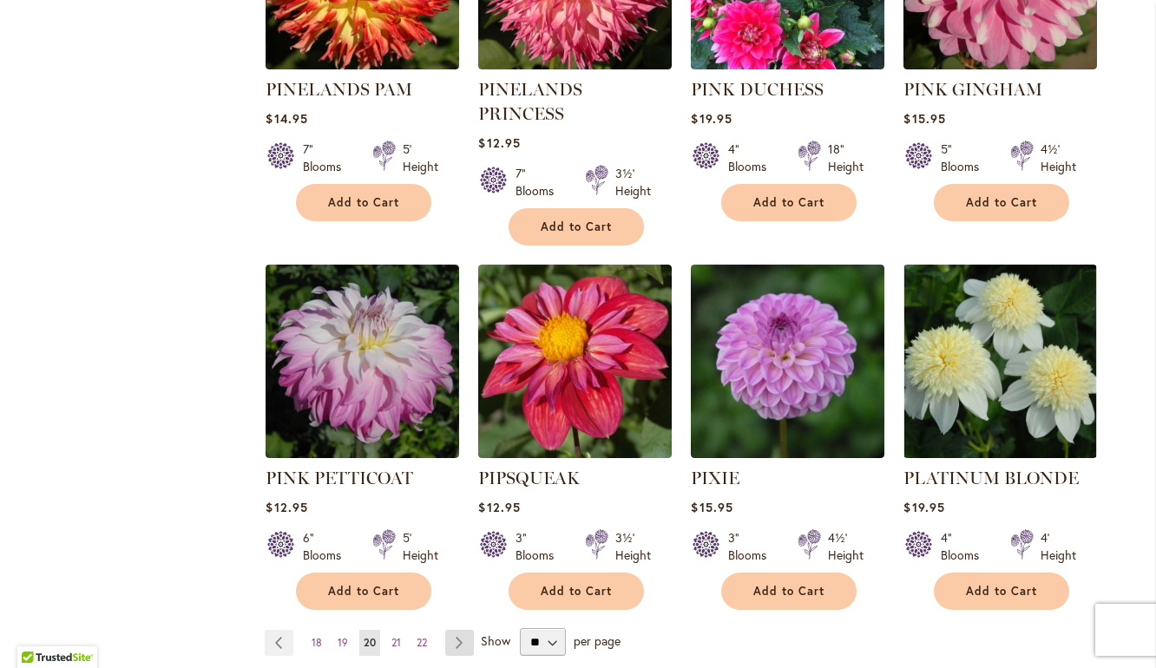
click at [460, 630] on link "Page Next" at bounding box center [459, 643] width 29 height 26
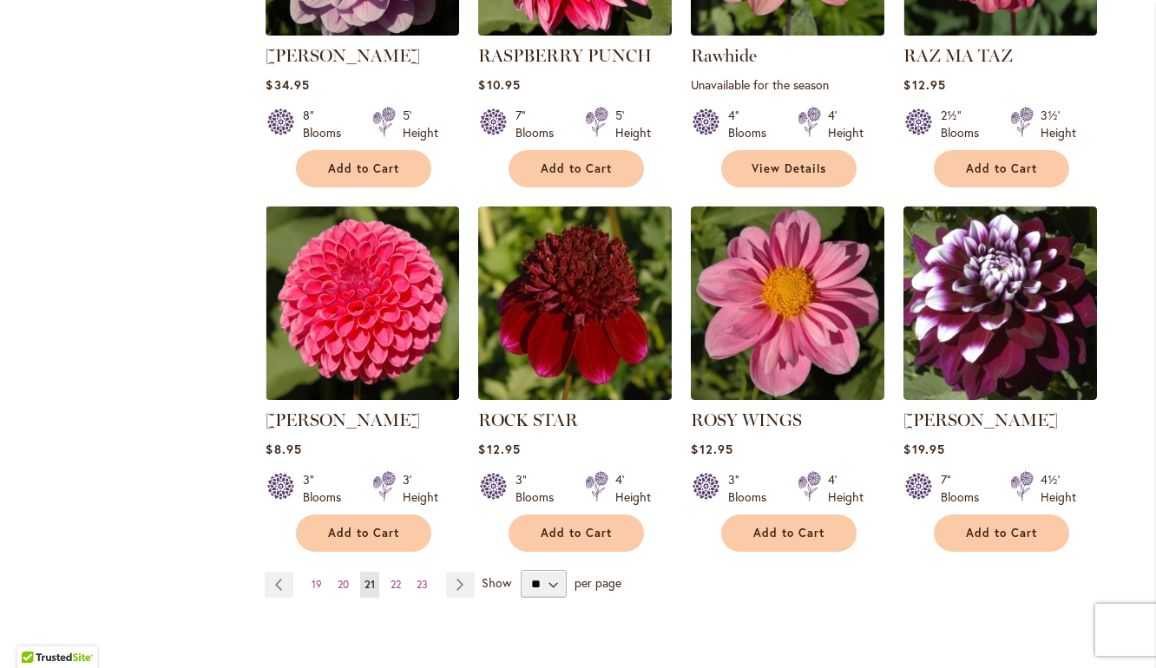
scroll to position [1349, 0]
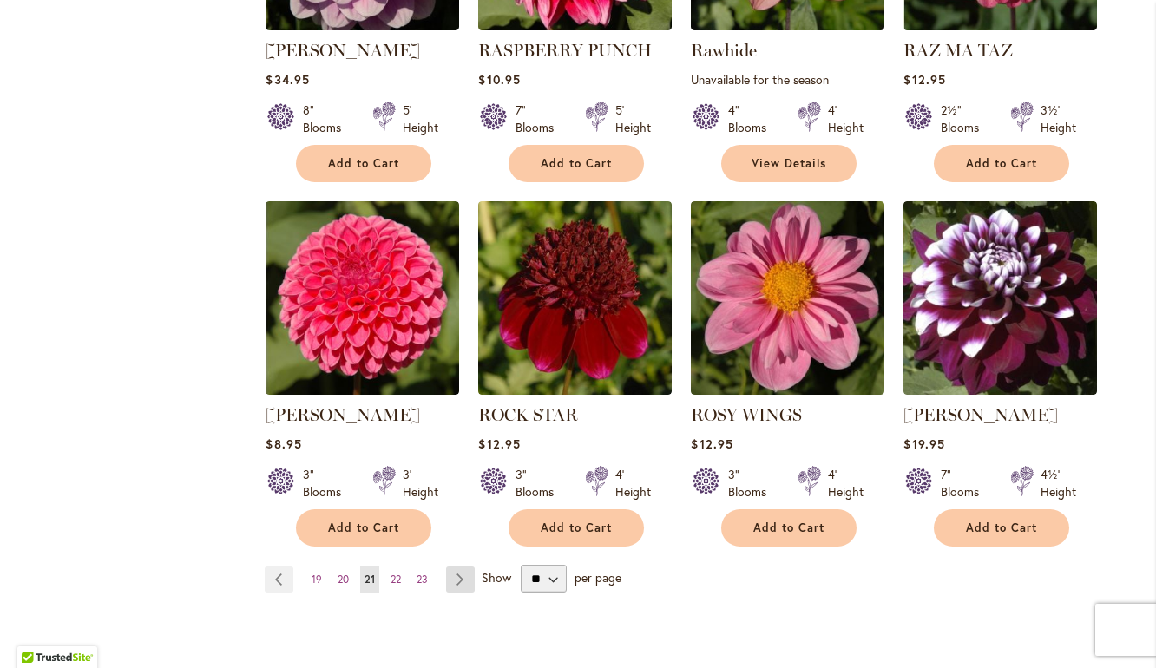
click at [466, 579] on link "Page Next" at bounding box center [460, 580] width 29 height 26
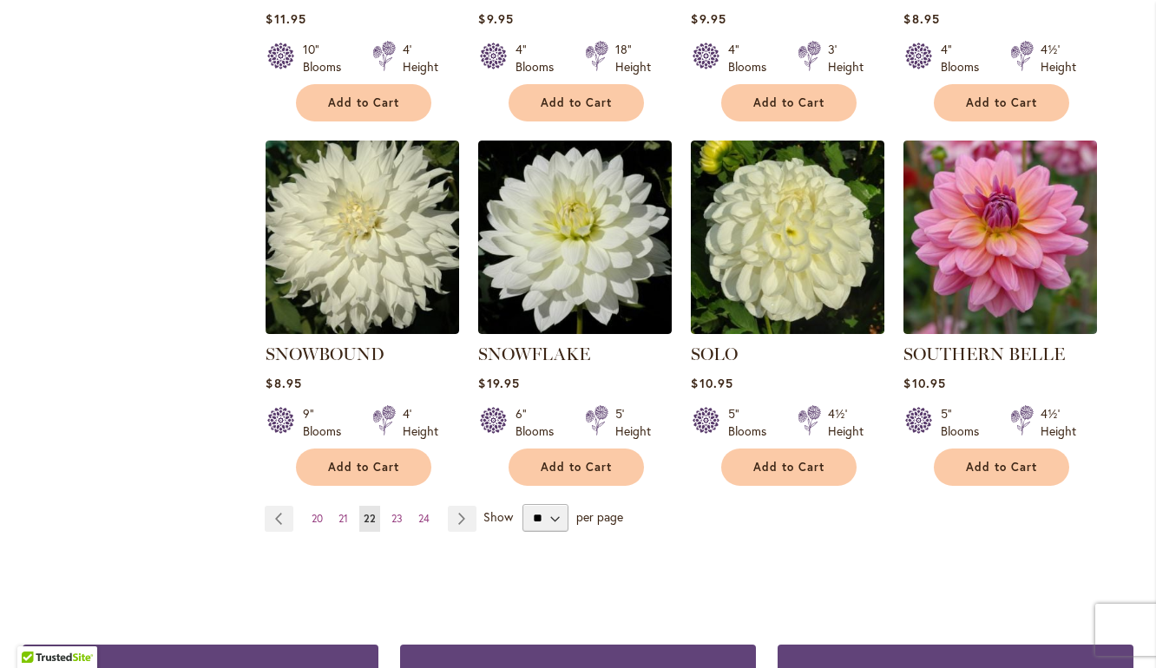
scroll to position [1412, 0]
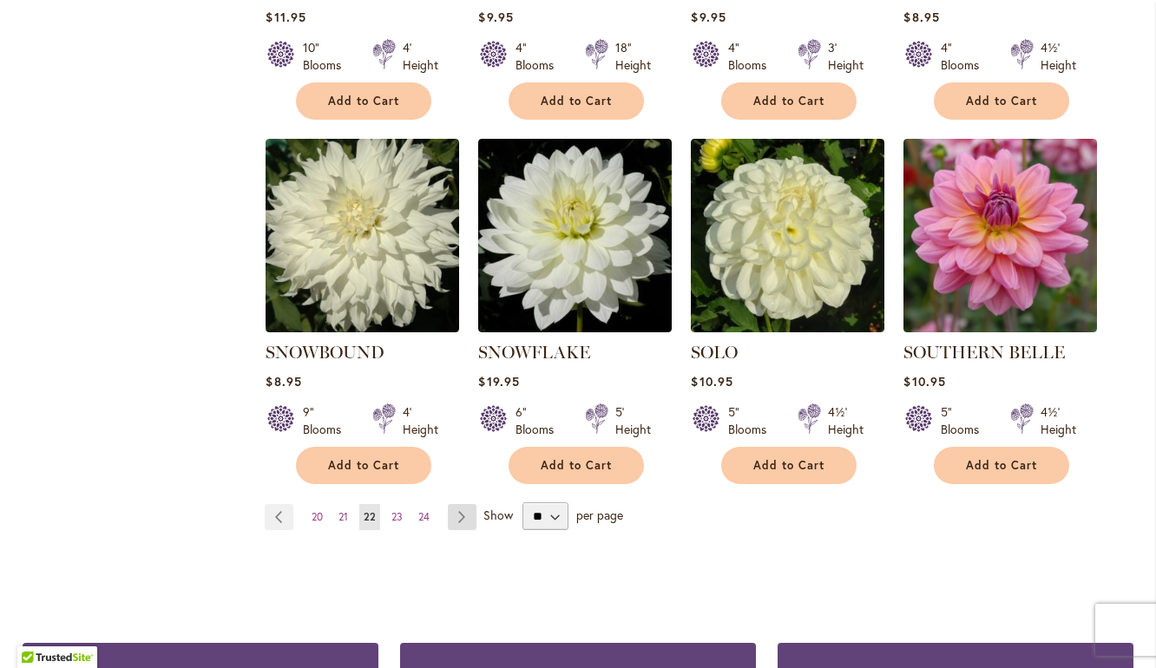
click at [465, 504] on link "Page Next" at bounding box center [462, 517] width 29 height 26
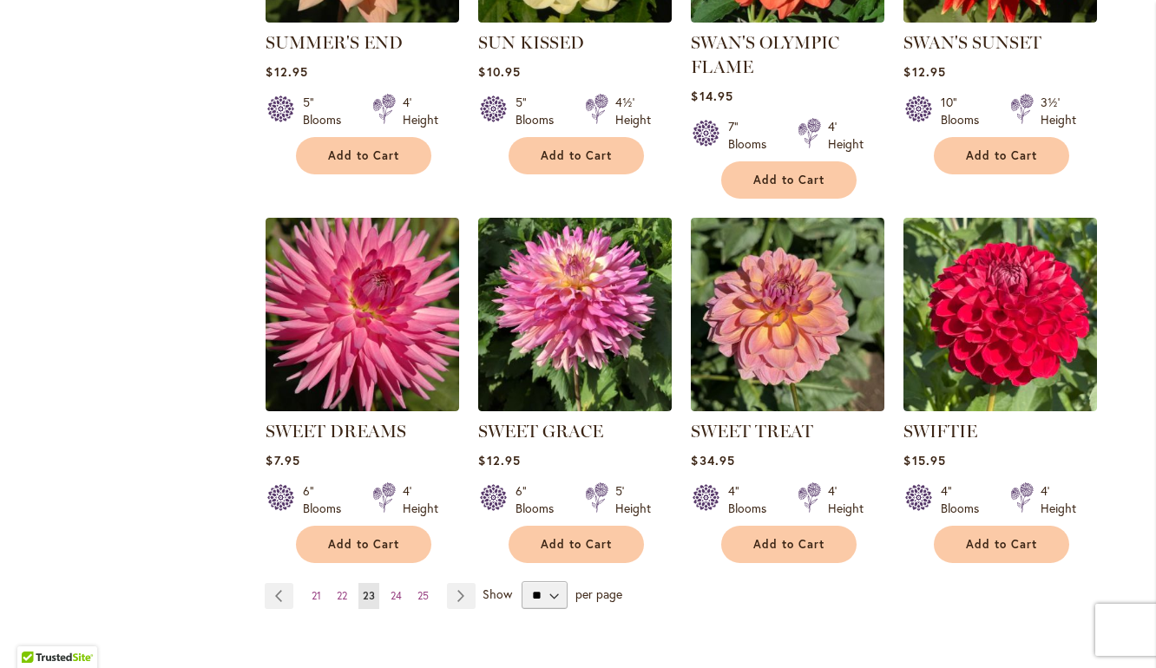
scroll to position [1336, 0]
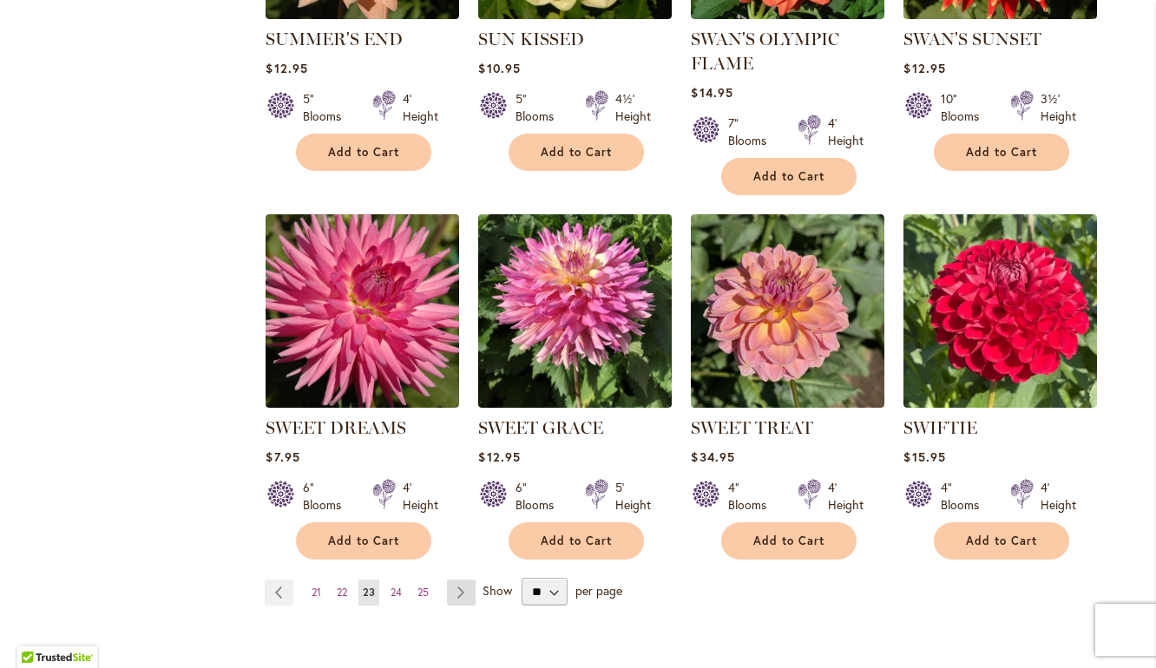
click at [469, 592] on link "Page Next" at bounding box center [461, 593] width 29 height 26
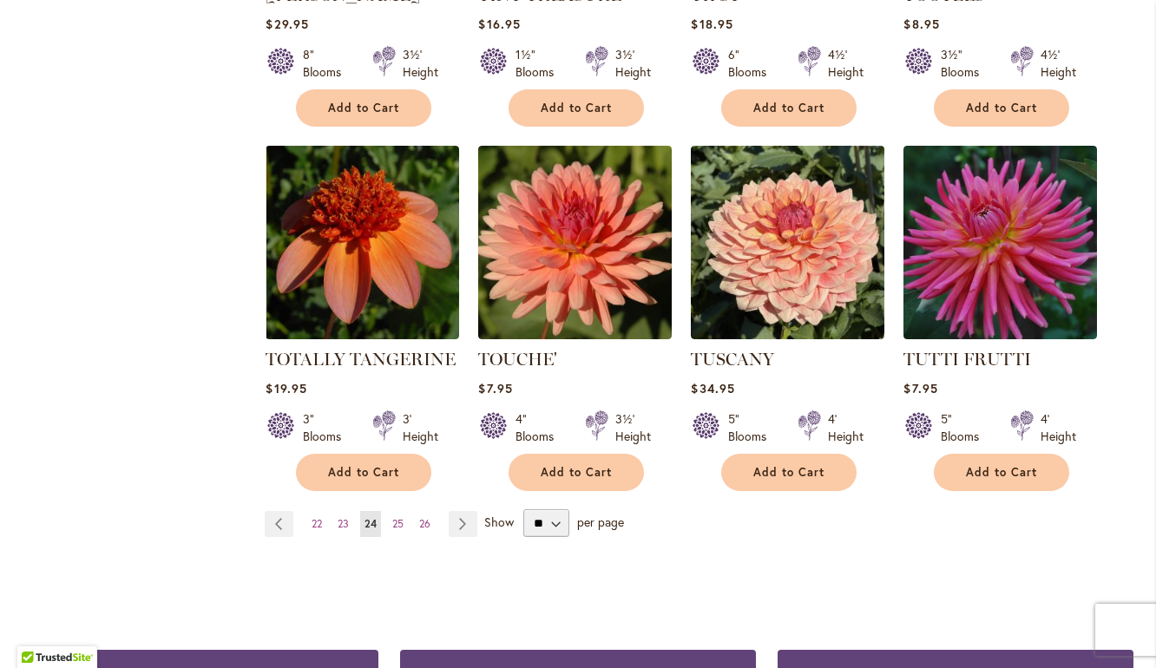
scroll to position [1406, 0]
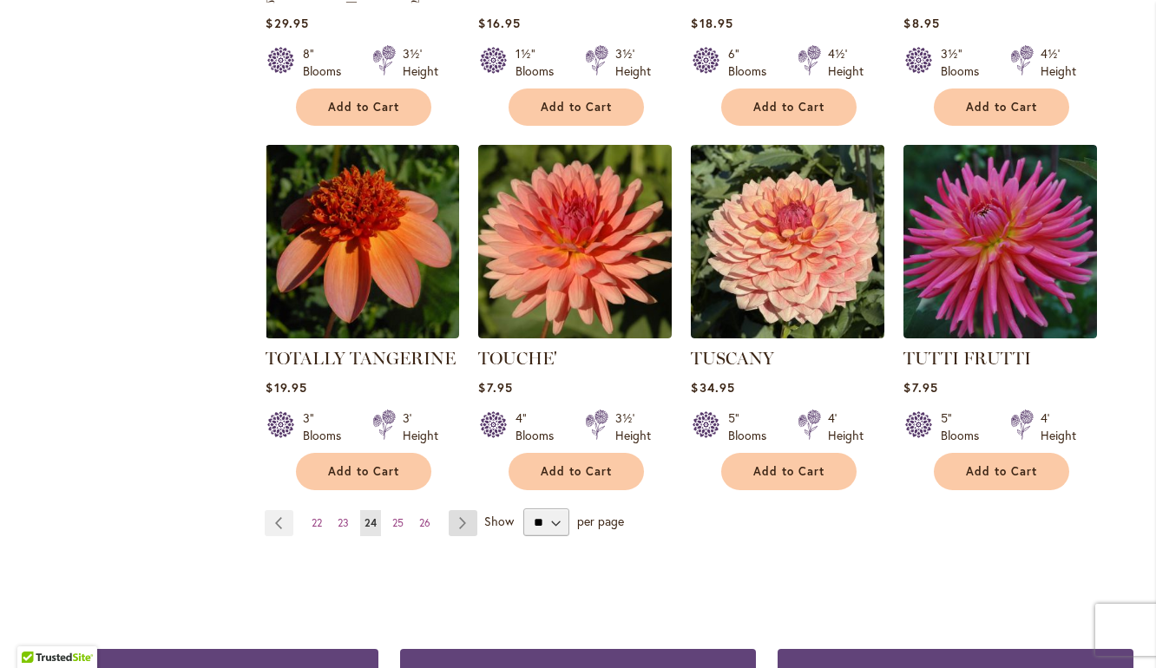
click at [462, 510] on link "Page Next" at bounding box center [463, 523] width 29 height 26
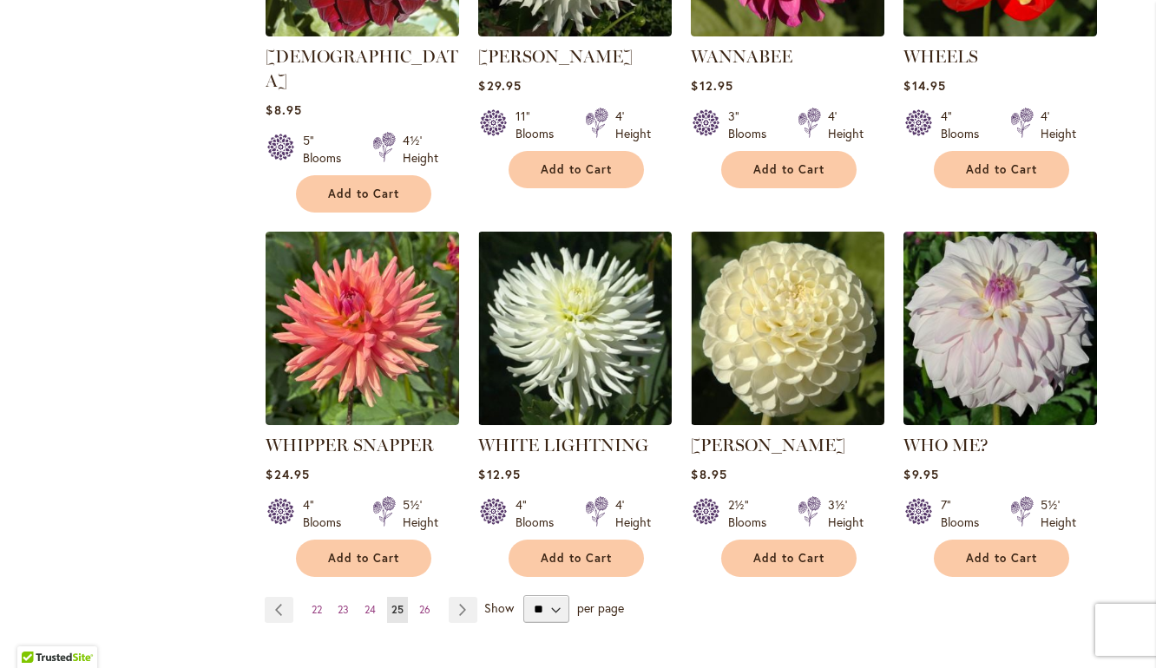
scroll to position [1321, 0]
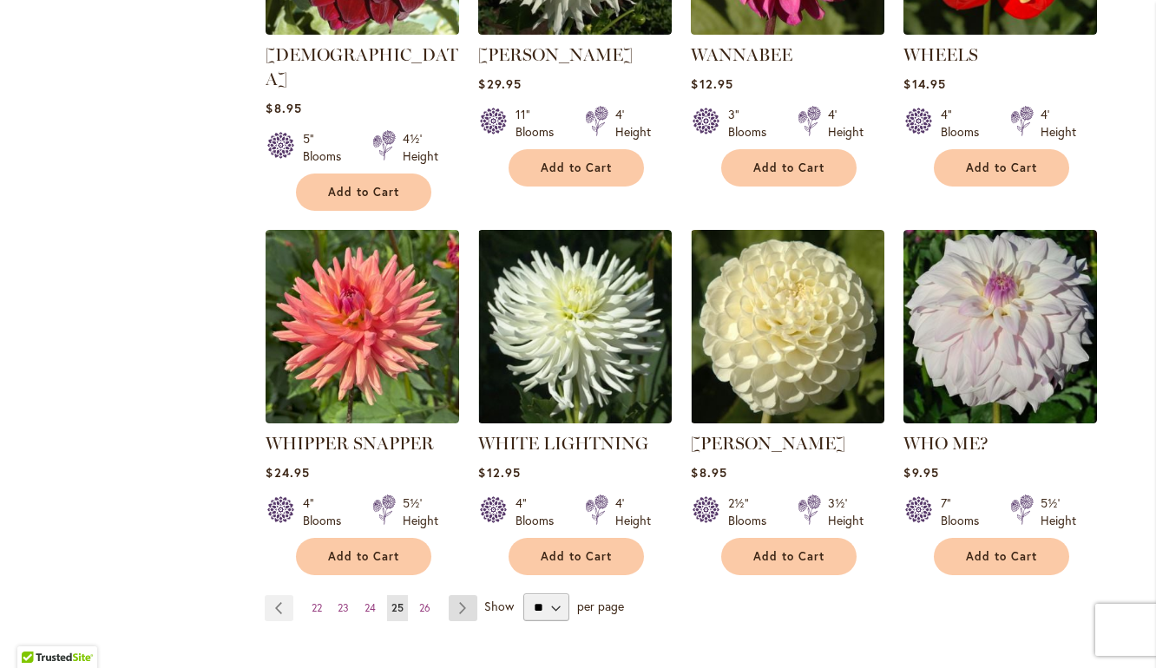
click at [459, 595] on link "Page Next" at bounding box center [463, 608] width 29 height 26
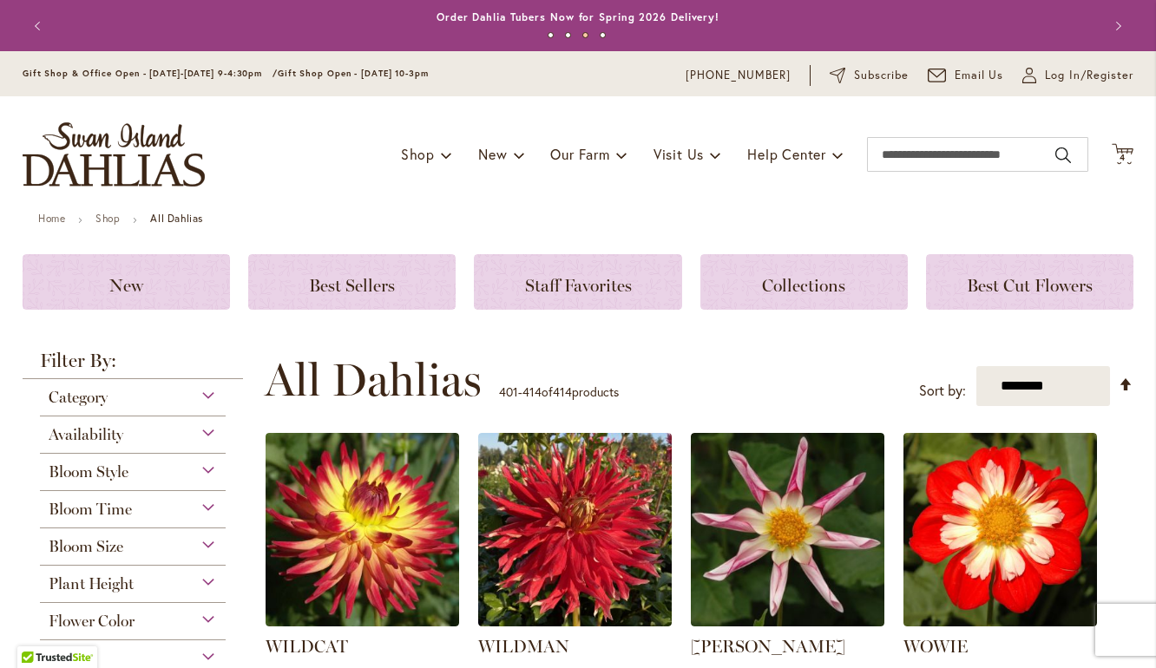
click at [1133, 161] on div "Toggle Nav Shop Dahlia Tubers Collections Fresh Cut Dahlias Gardening Supplies …" at bounding box center [577, 154] width 1145 height 116
click at [1122, 145] on icon "Cart .cls-1 { fill: #231f20; }" at bounding box center [1123, 154] width 22 height 22
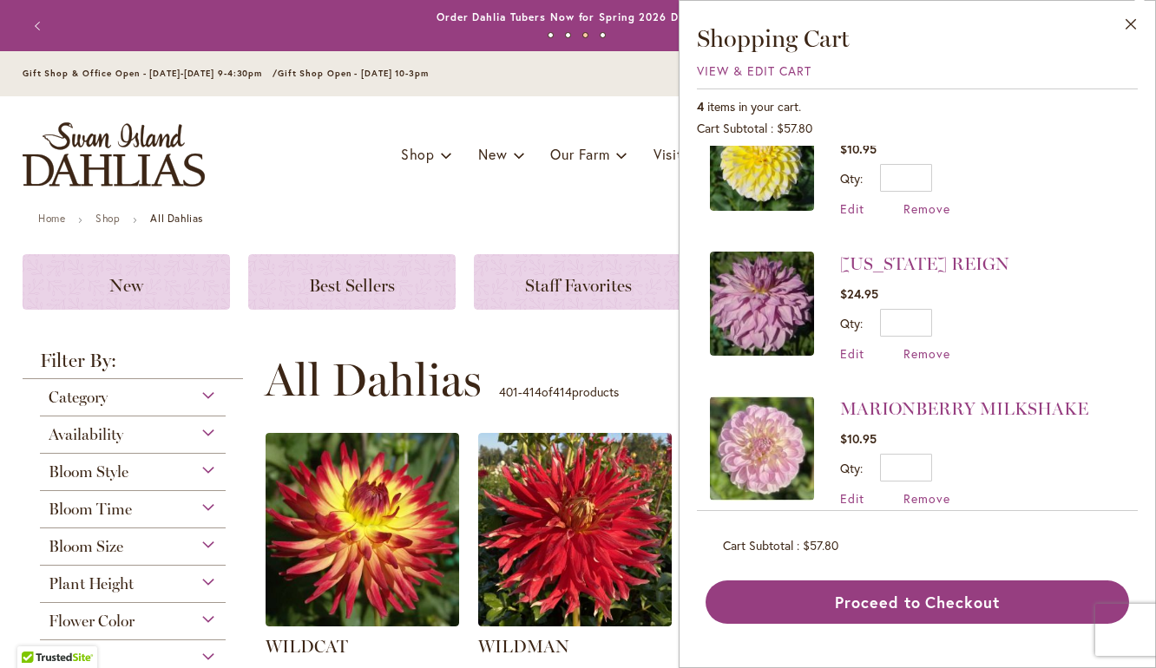
scroll to position [222, 0]
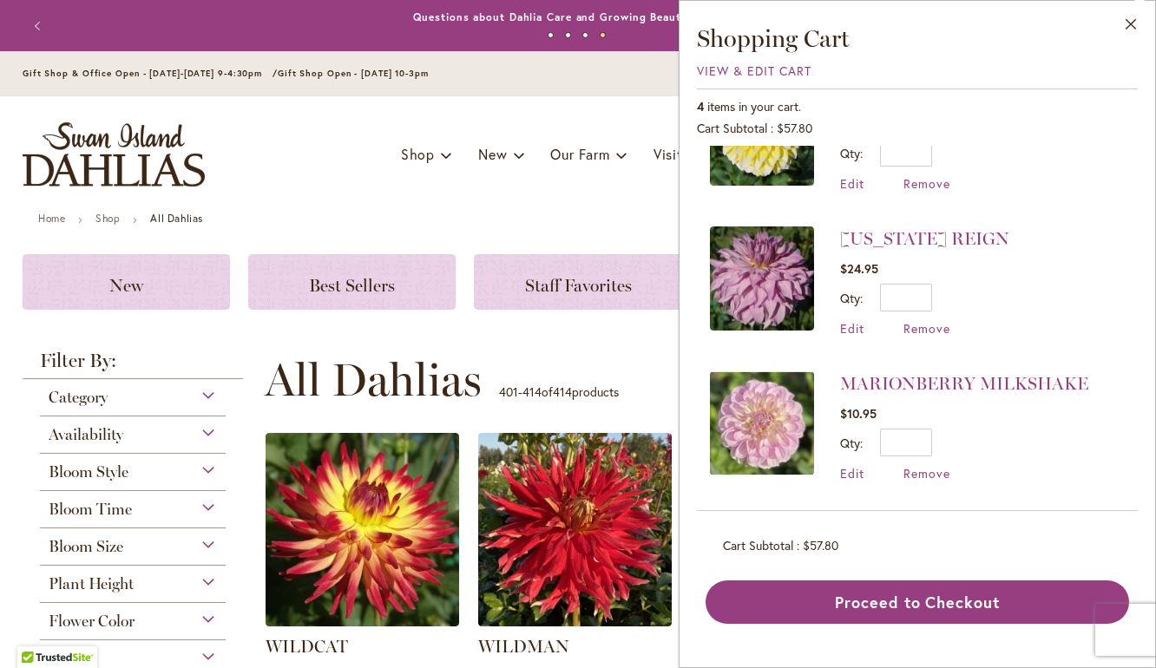
click at [522, 205] on div "Toggle Nav Shop Dahlia Tubers Collections Fresh Cut Dahlias Gardening Supplies …" at bounding box center [577, 154] width 1145 height 116
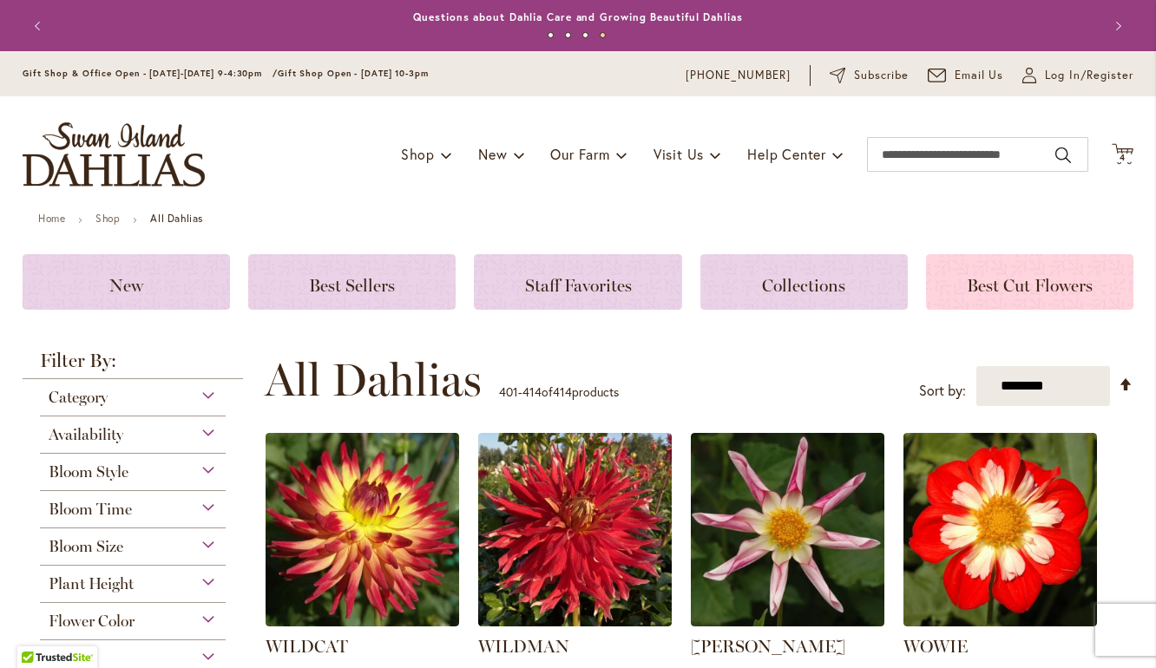
click at [1099, 290] on h3 "Best Cut Flowers" at bounding box center [1030, 281] width 166 height 19
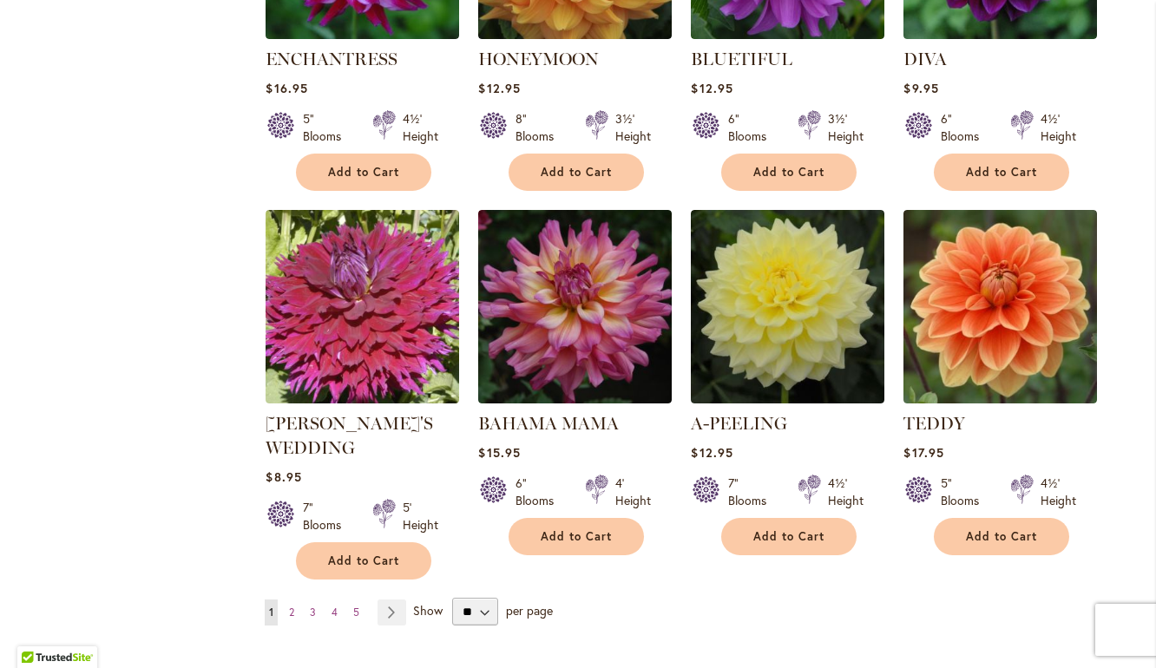
scroll to position [1256, 0]
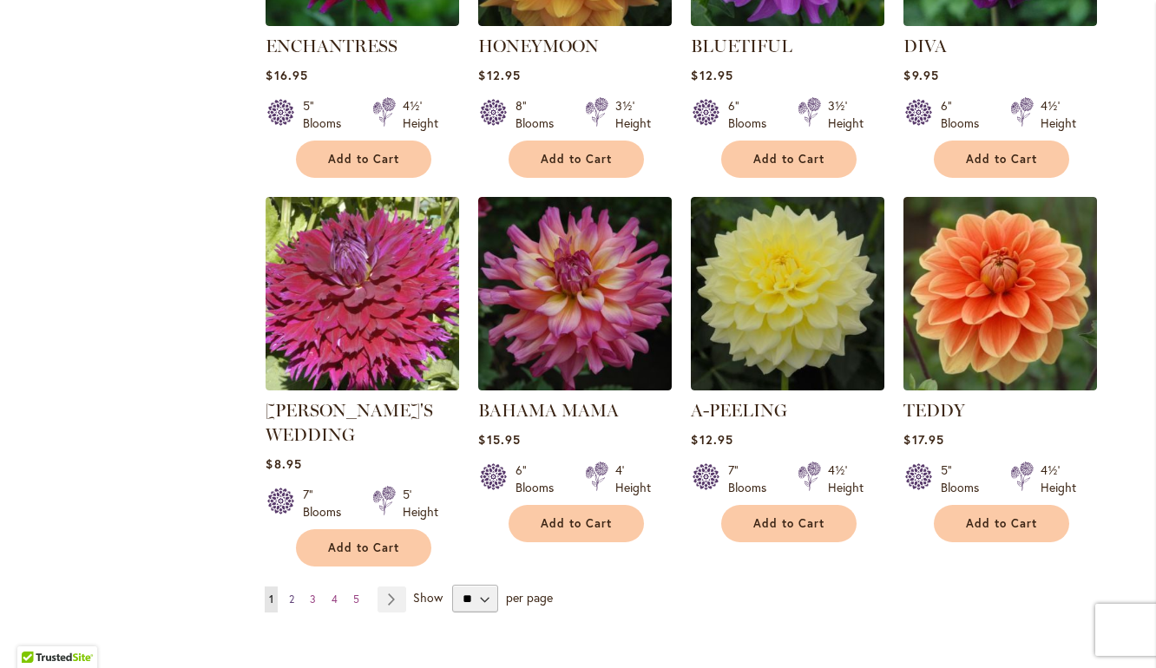
click at [285, 601] on link "Page 2" at bounding box center [292, 600] width 14 height 26
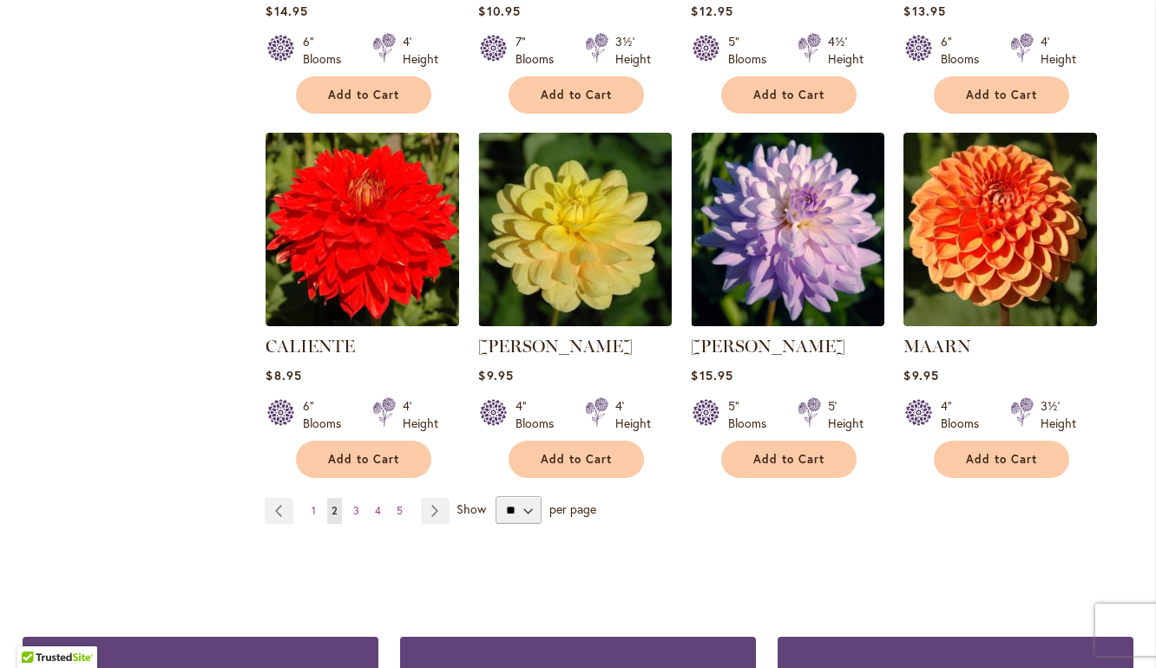
scroll to position [1324, 0]
